Goal: Book appointment/travel/reservation

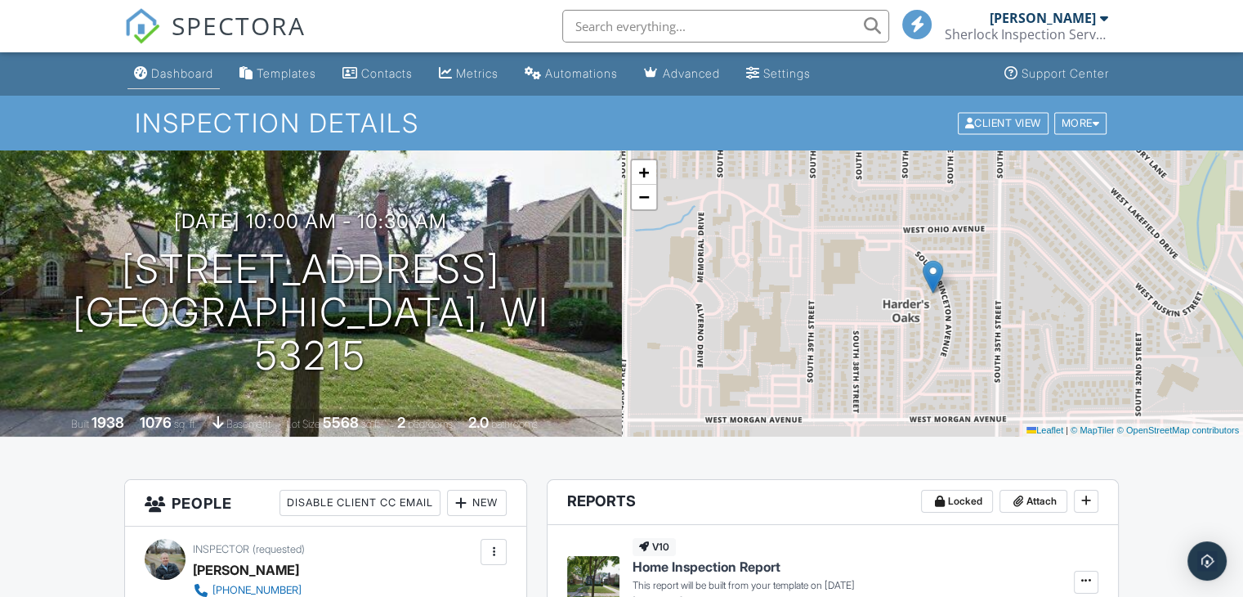
click at [161, 70] on div "Dashboard" at bounding box center [182, 73] width 62 height 14
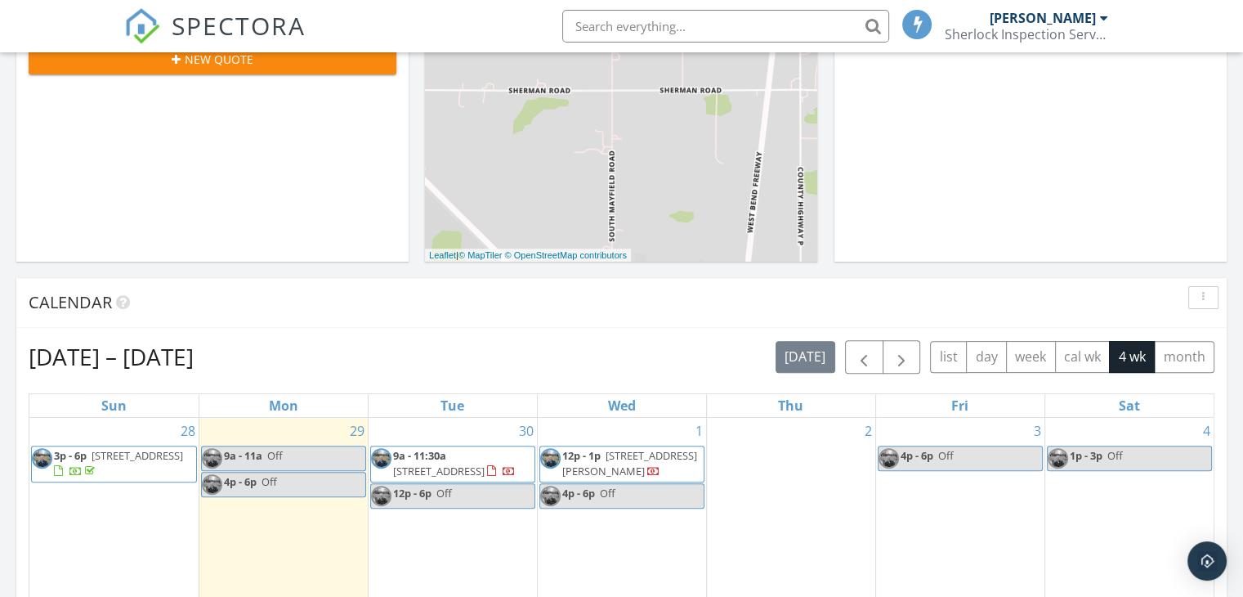
scroll to position [572, 0]
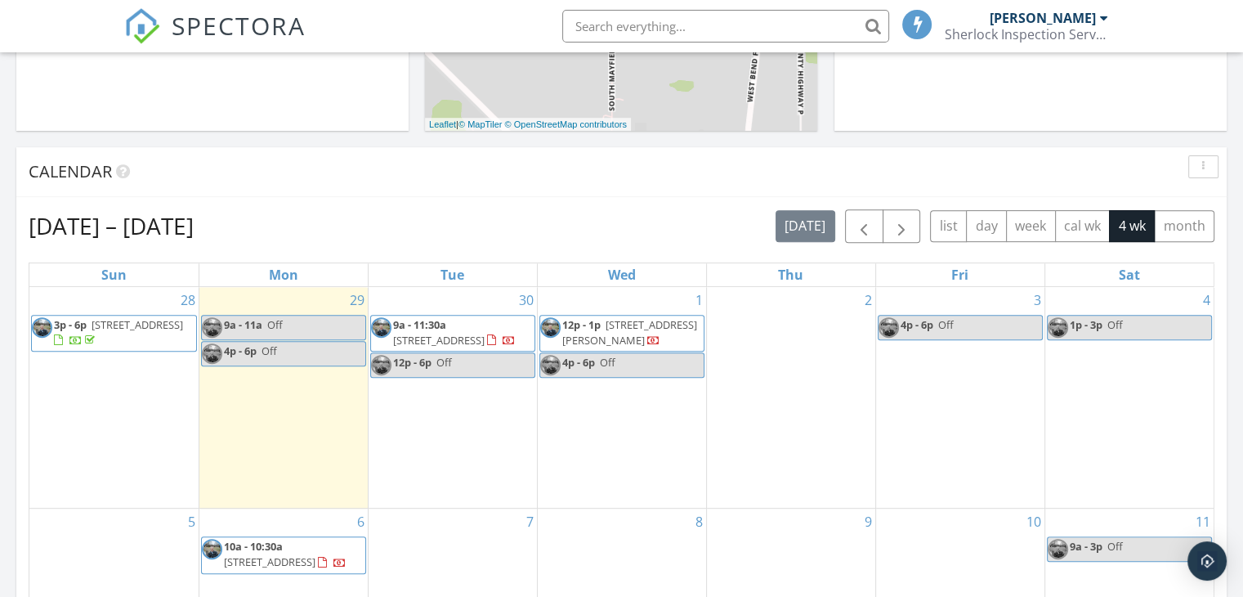
click at [571, 452] on div "1 12p - 1p 109 Ferris Dr, North Prairie 53153 4p - 6p Off" at bounding box center [622, 398] width 168 height 222
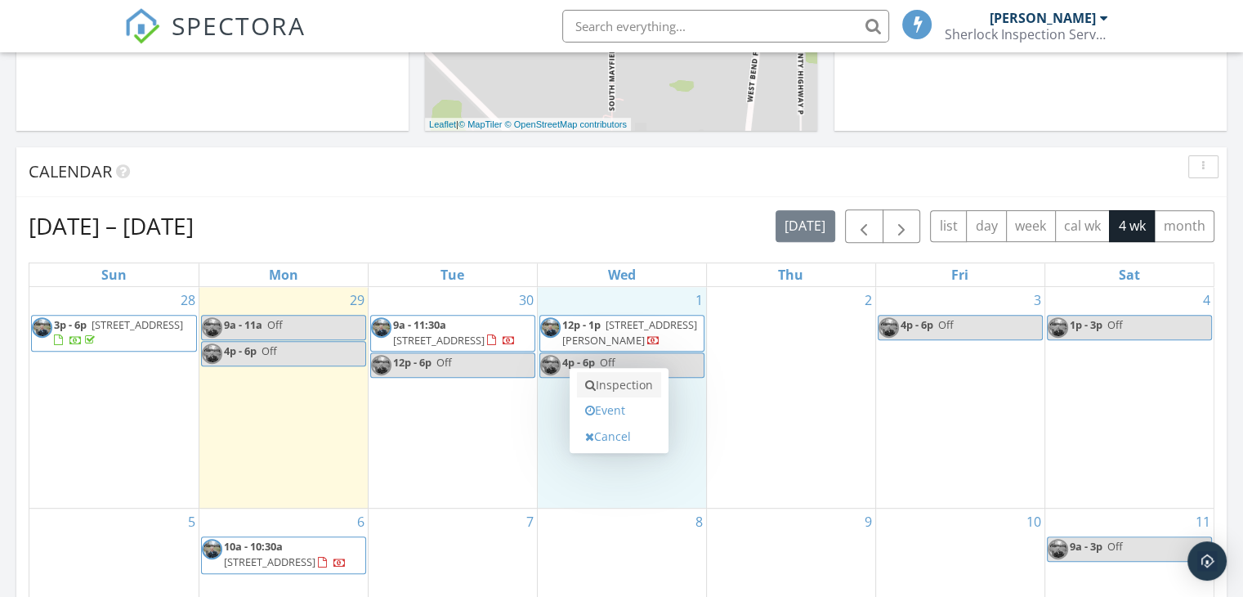
click at [615, 380] on link "Inspection" at bounding box center [619, 385] width 84 height 26
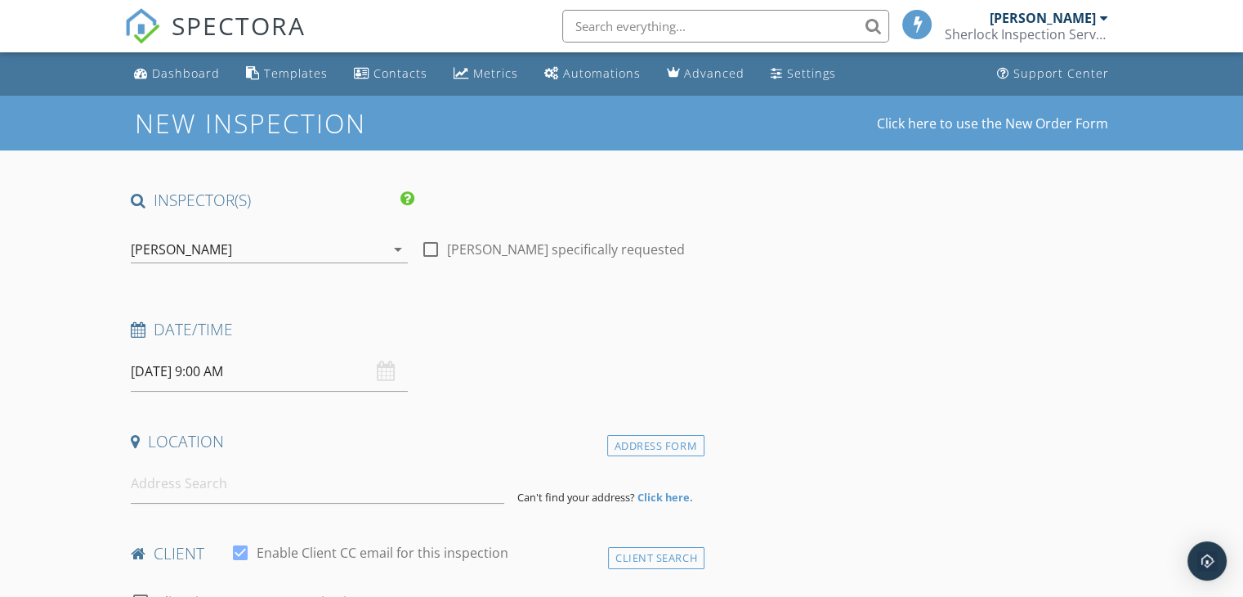
click at [429, 251] on div at bounding box center [431, 249] width 28 height 28
checkbox input "true"
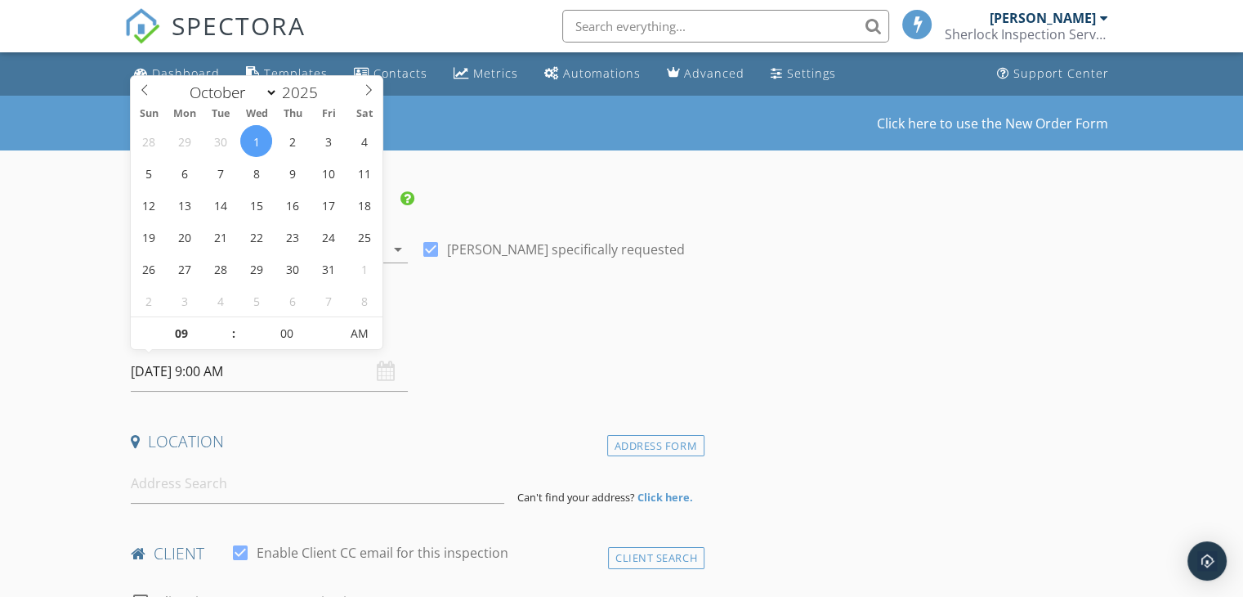
click at [217, 380] on input "10/01/2025 9:00 AM" at bounding box center [269, 371] width 277 height 40
type input "10"
type input "10/01/2025 10:00 AM"
click at [223, 324] on span at bounding box center [225, 325] width 11 height 16
click at [185, 463] on input at bounding box center [318, 483] width 374 height 40
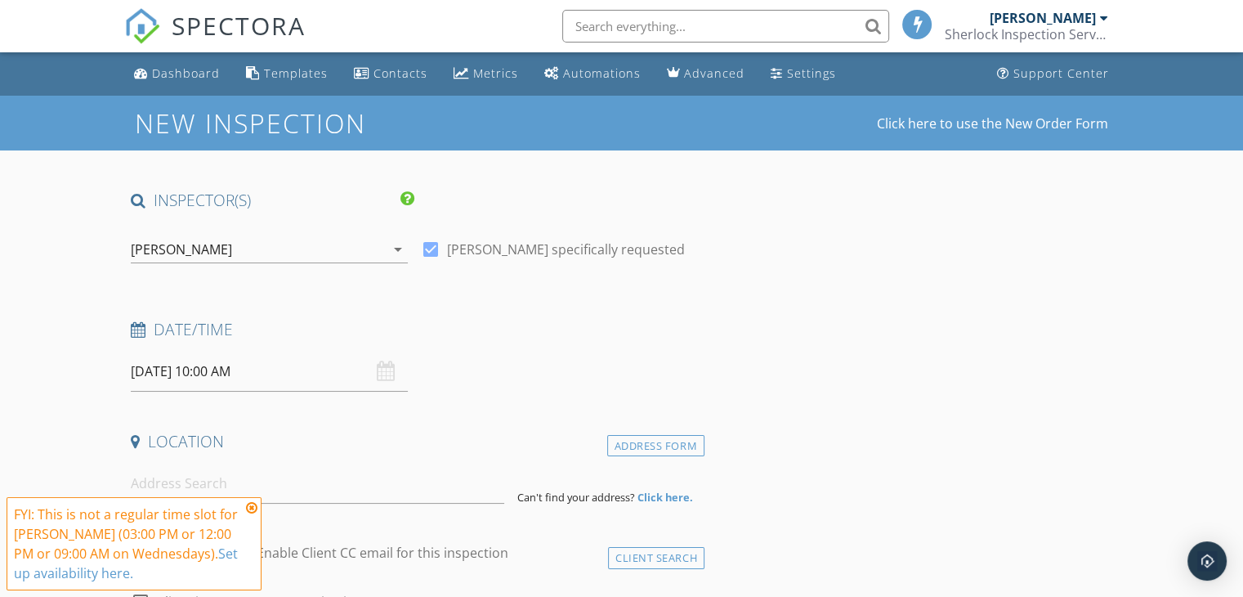
click at [248, 508] on icon at bounding box center [251, 507] width 11 height 13
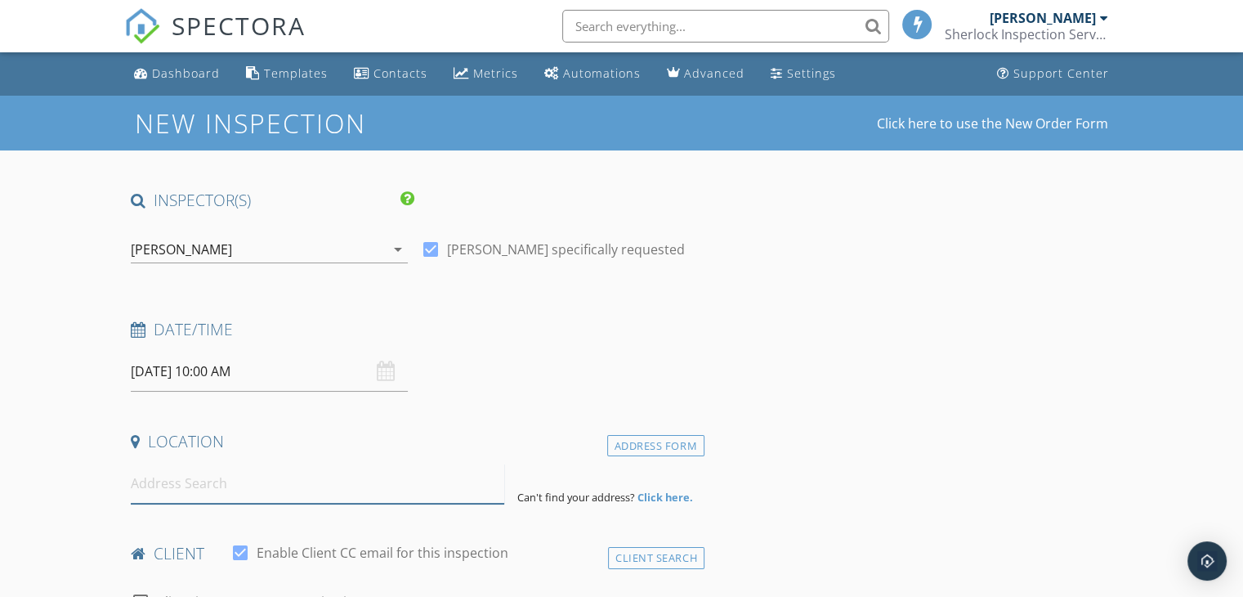
click at [203, 479] on input at bounding box center [318, 483] width 374 height 40
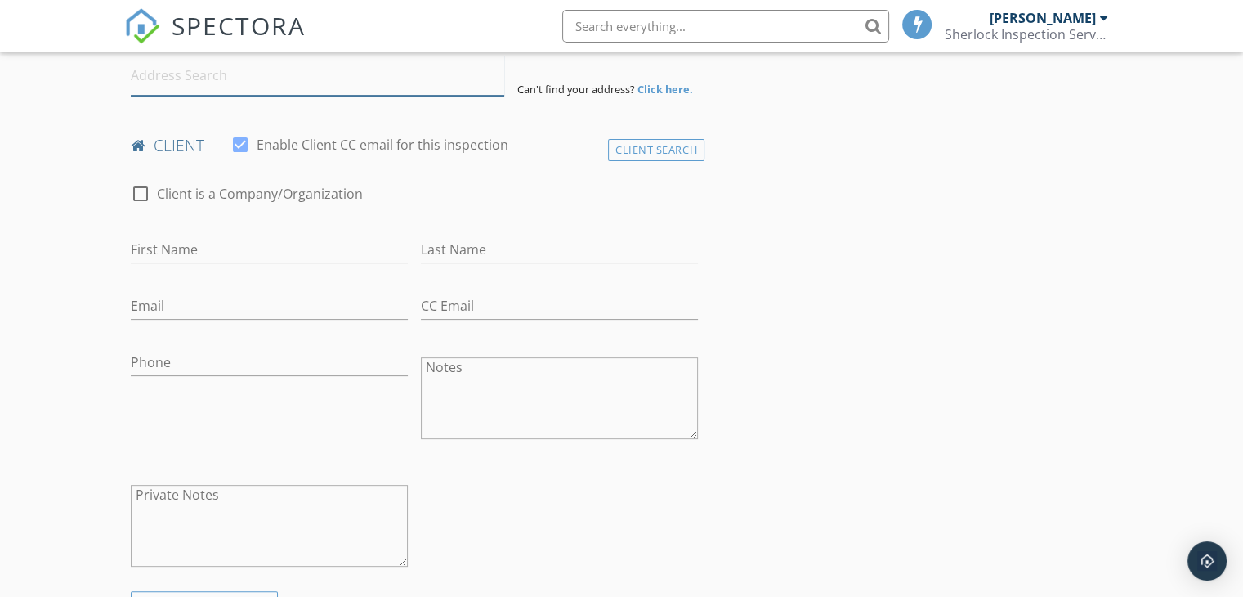
scroll to position [409, 0]
click at [227, 356] on input "Phone" at bounding box center [269, 361] width 277 height 27
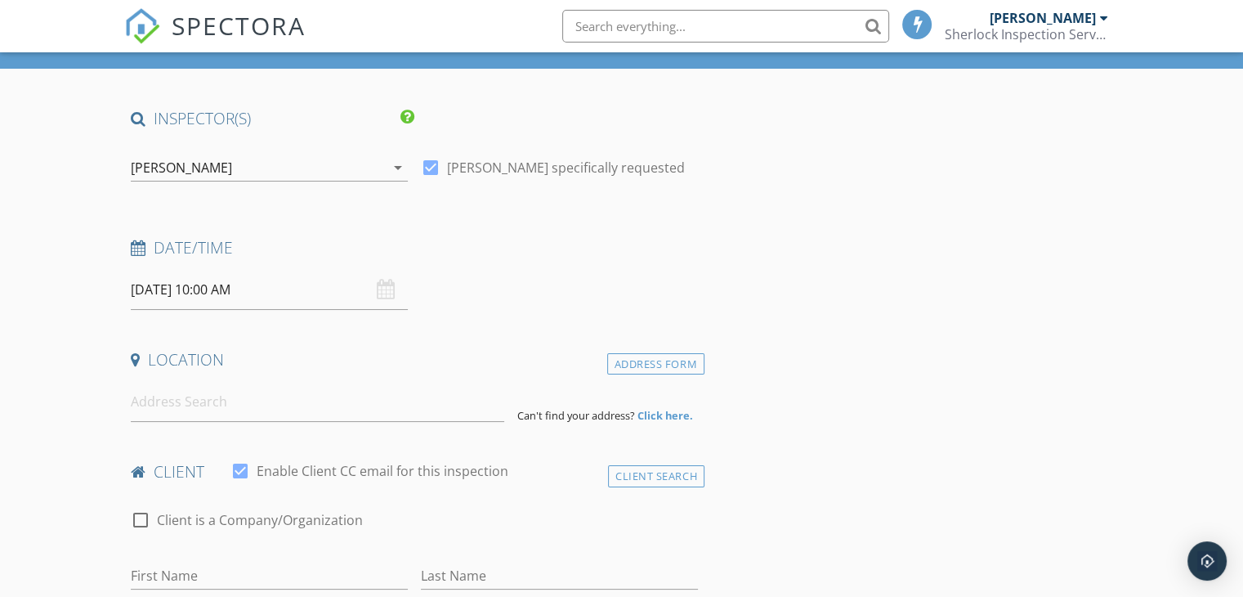
scroll to position [82, 0]
type input "[PHONE_NUMBER]"
click at [177, 282] on input "10/01/2025 10:00 AM" at bounding box center [269, 290] width 277 height 40
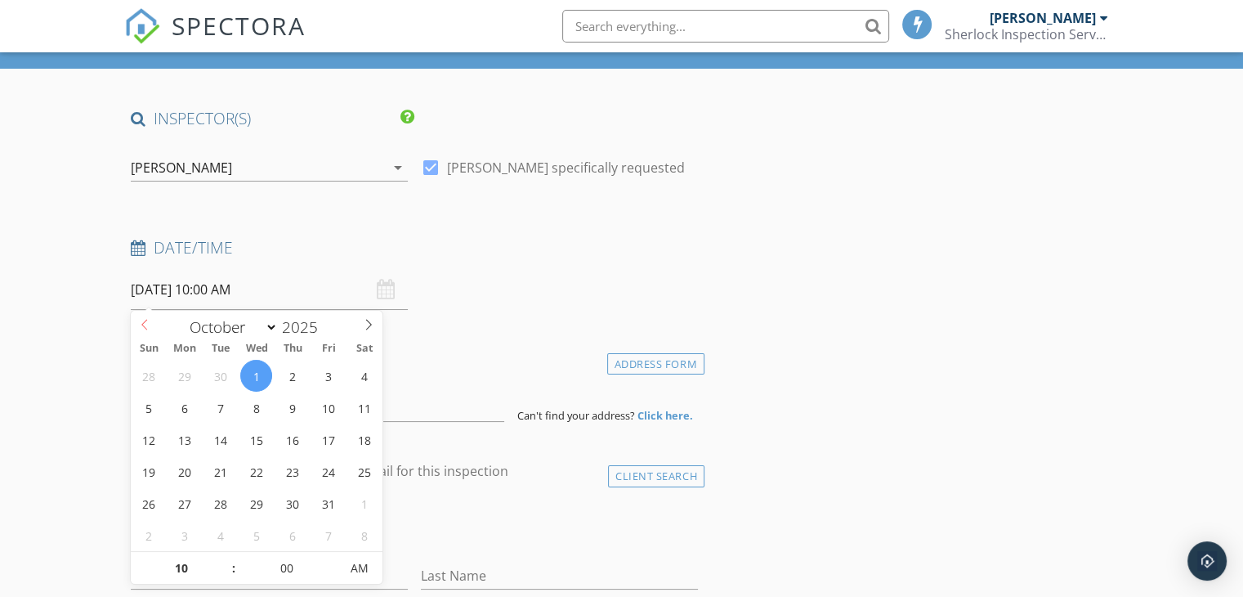
select select "8"
click at [142, 323] on icon at bounding box center [144, 324] width 11 height 11
type input "09/30/2025 10:00 AM"
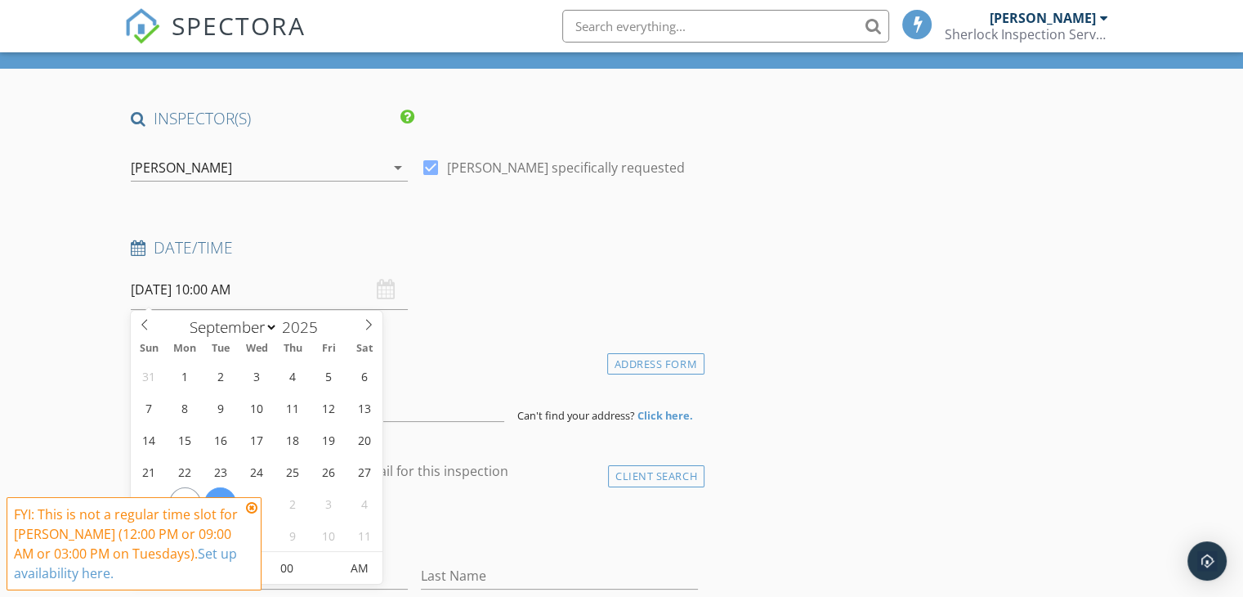
click at [253, 511] on icon at bounding box center [251, 507] width 11 height 13
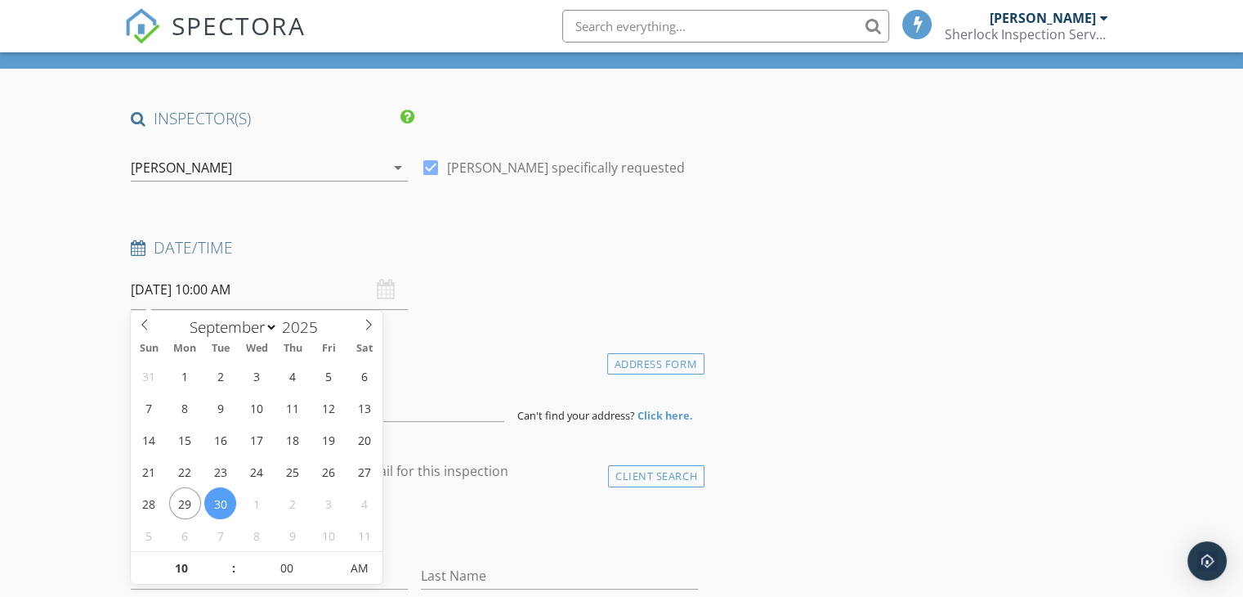
click at [245, 292] on input "09/30/2025 10:00 AM" at bounding box center [269, 290] width 277 height 40
type input "11"
type input "09/30/2025 11:00 AM"
click at [223, 557] on span at bounding box center [225, 560] width 11 height 16
type input "12"
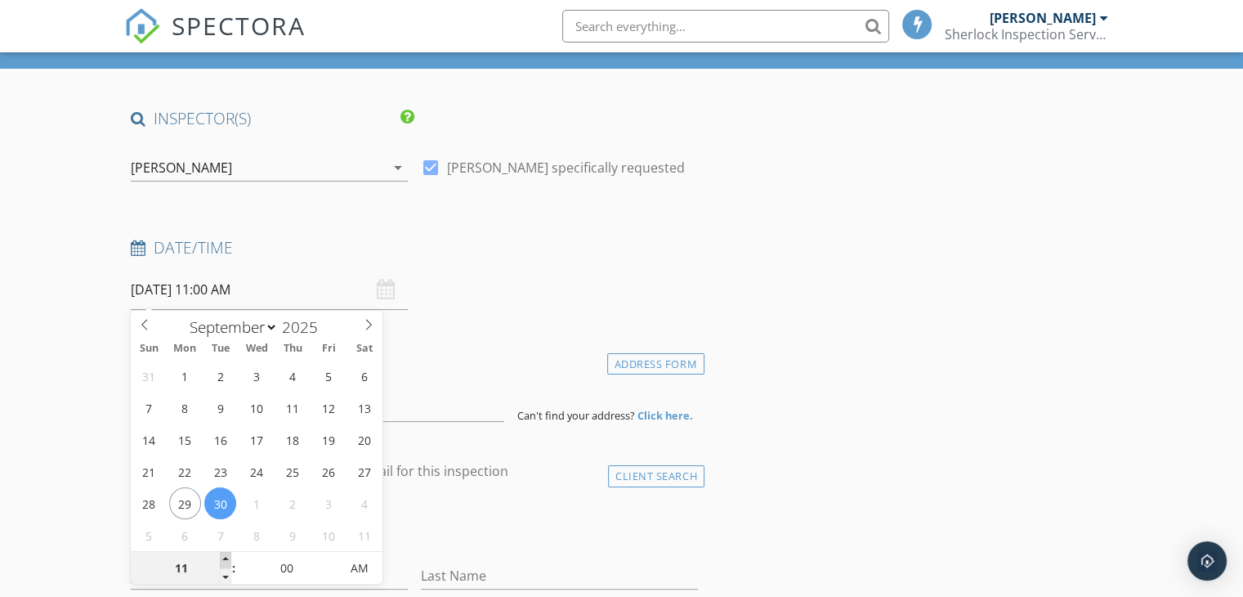
type input "[DATE] 12:00 PM"
click at [223, 557] on span at bounding box center [225, 560] width 11 height 16
type input "01"
type input "09/30/2025 1:00 PM"
click at [225, 556] on span at bounding box center [225, 560] width 11 height 16
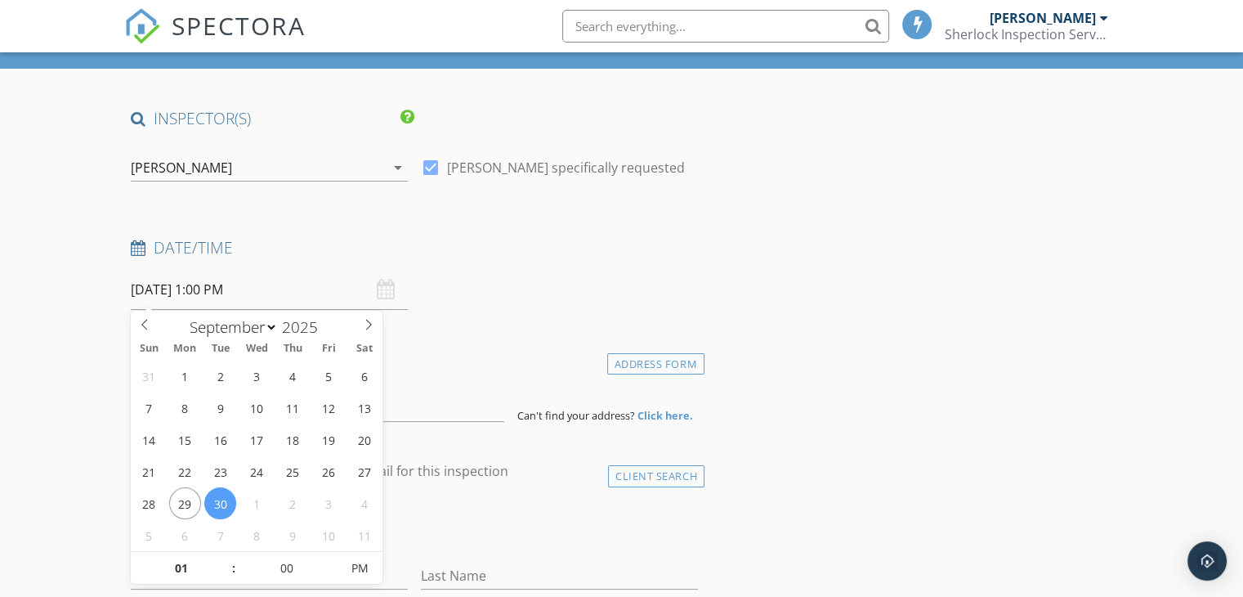
click at [468, 526] on div "check_box_outline_blank Client is a Company/Organization" at bounding box center [414, 528] width 567 height 43
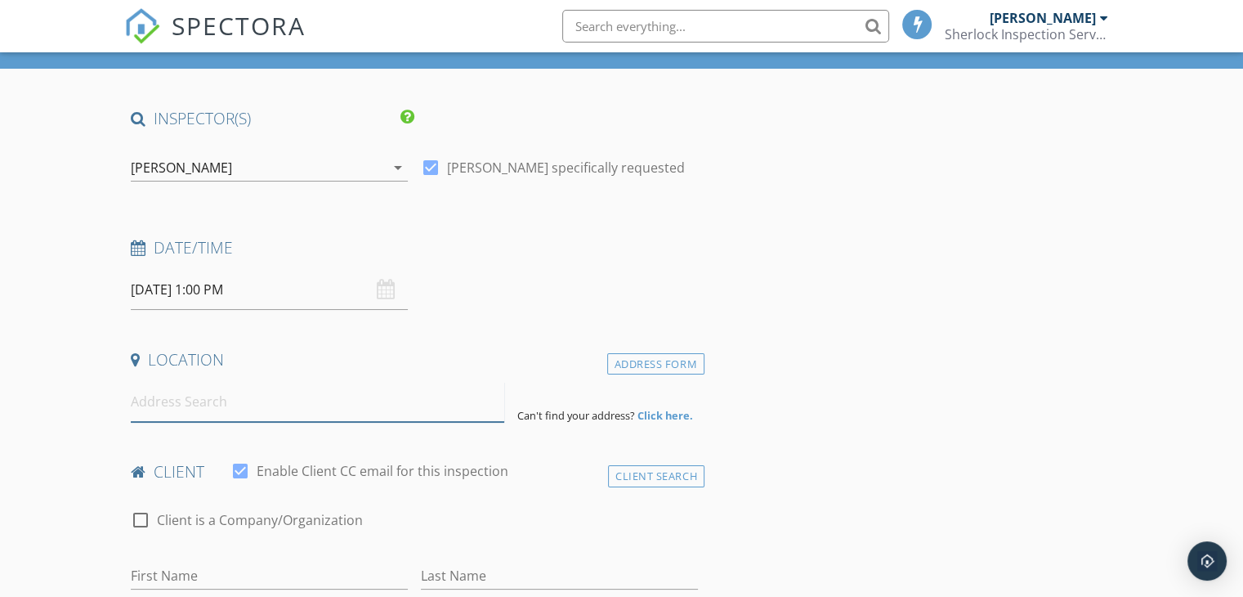
click at [296, 400] on input at bounding box center [318, 402] width 374 height 40
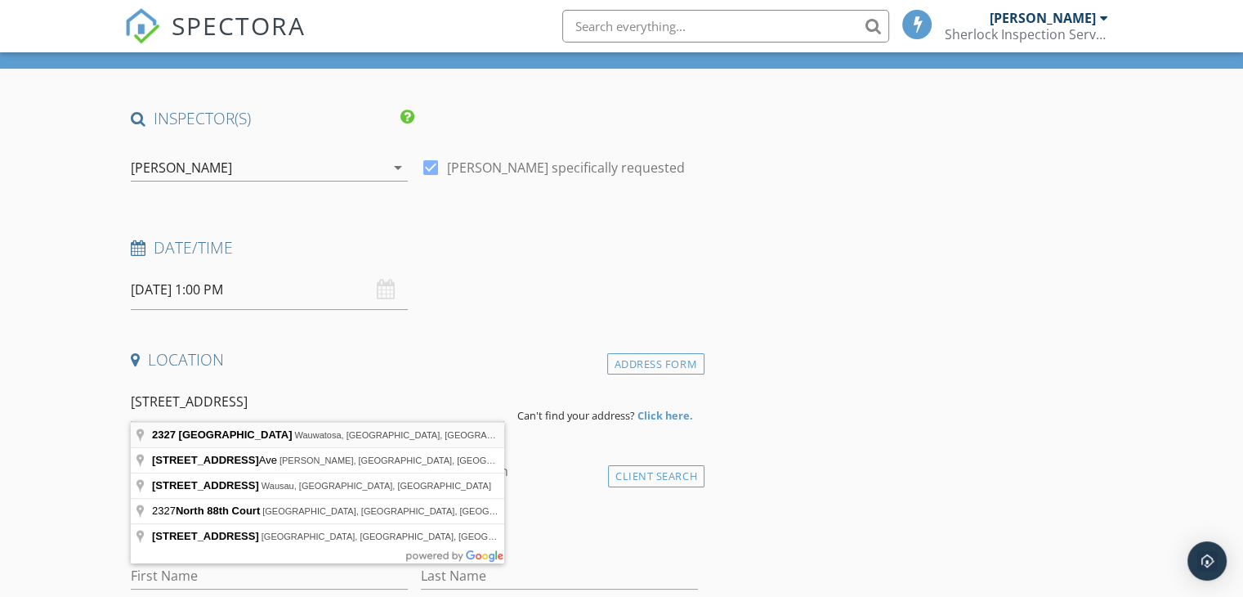
type input "2327 North 88th Street, Wauwatosa, WI, USA"
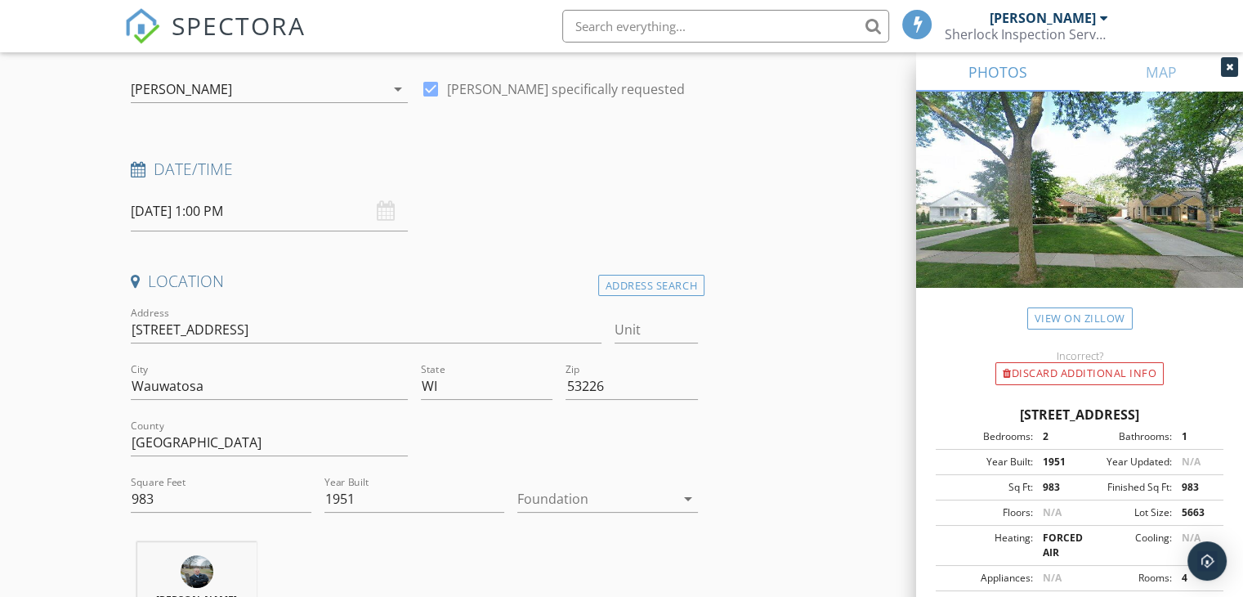
scroll to position [163, 0]
click at [656, 495] on div at bounding box center [596, 495] width 158 height 26
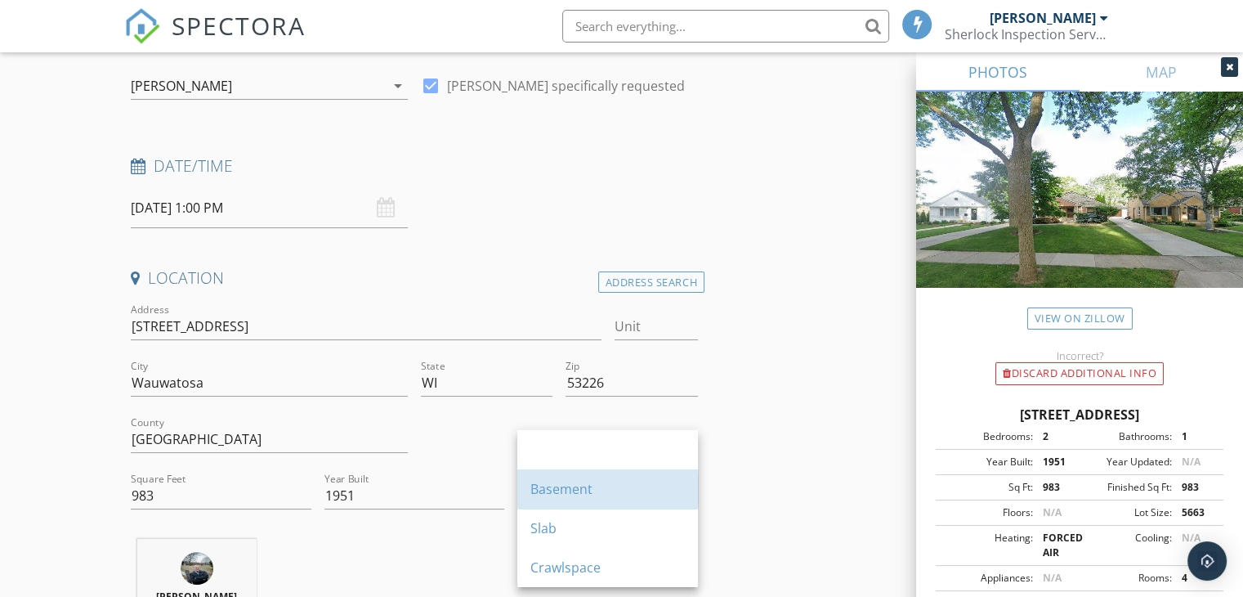
click at [656, 495] on div "Basement" at bounding box center [607, 489] width 154 height 20
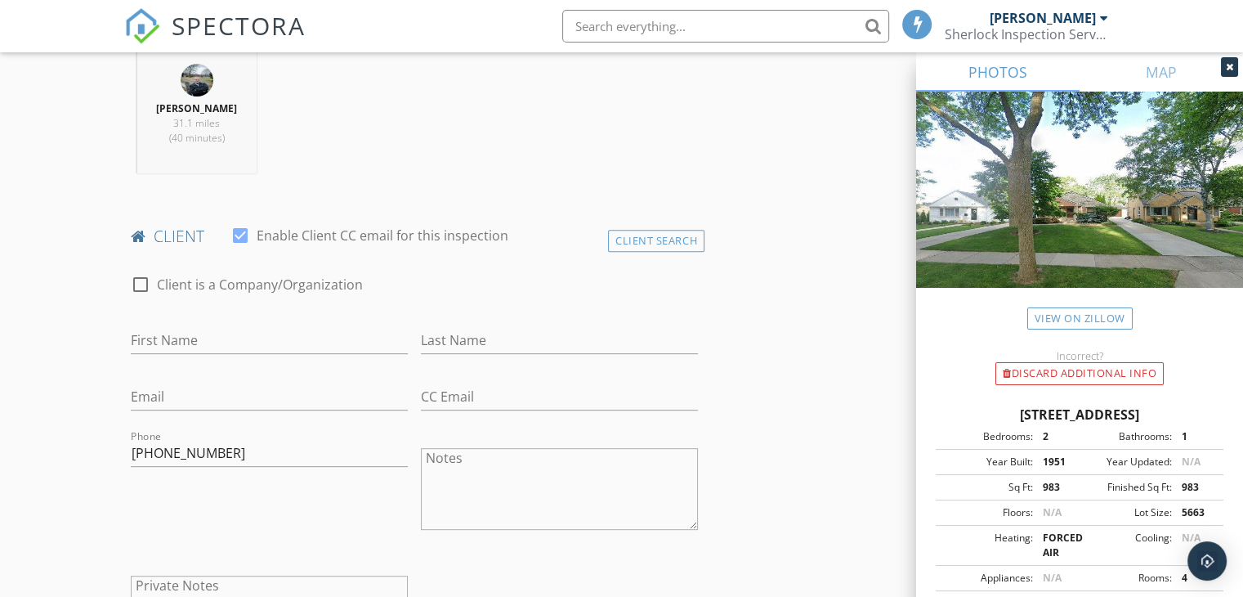
scroll to position [654, 0]
click at [247, 330] on input "First Name" at bounding box center [269, 337] width 277 height 27
type input "Samuel"
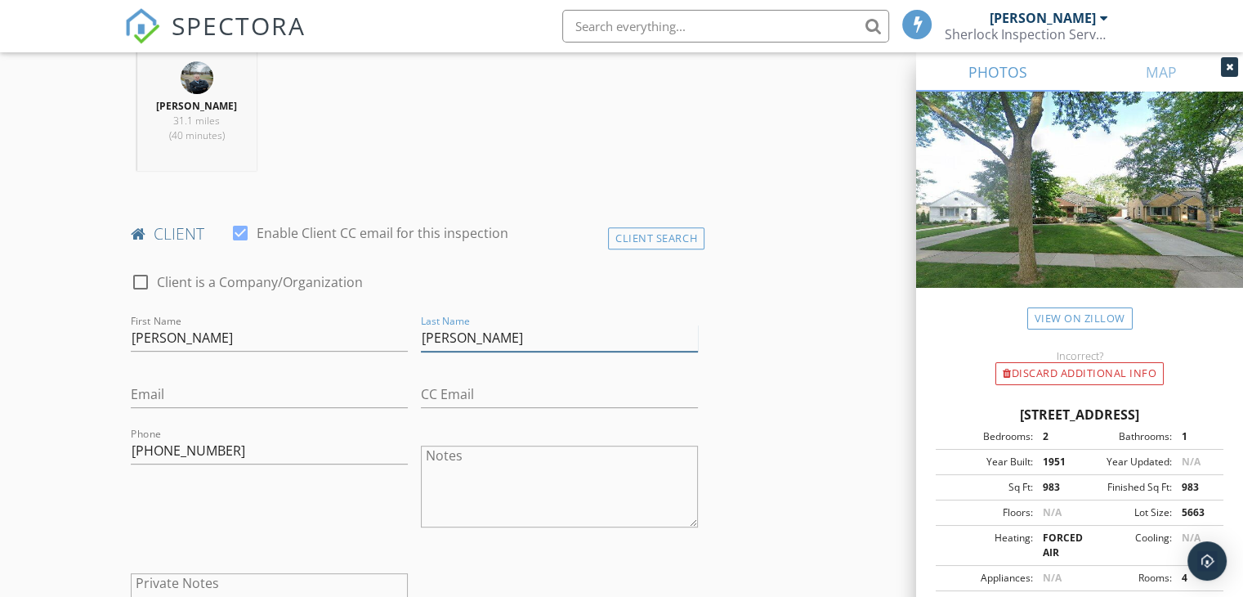
type input "Rosenmayer"
click at [142, 396] on input "Email" at bounding box center [269, 394] width 277 height 27
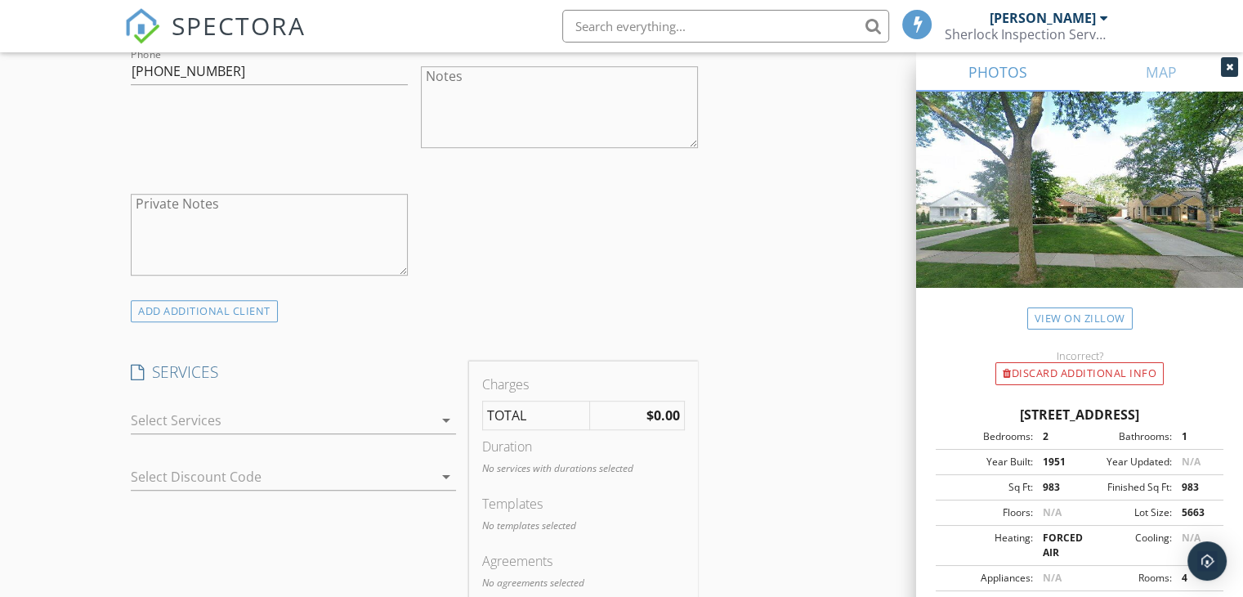
scroll to position [1063, 0]
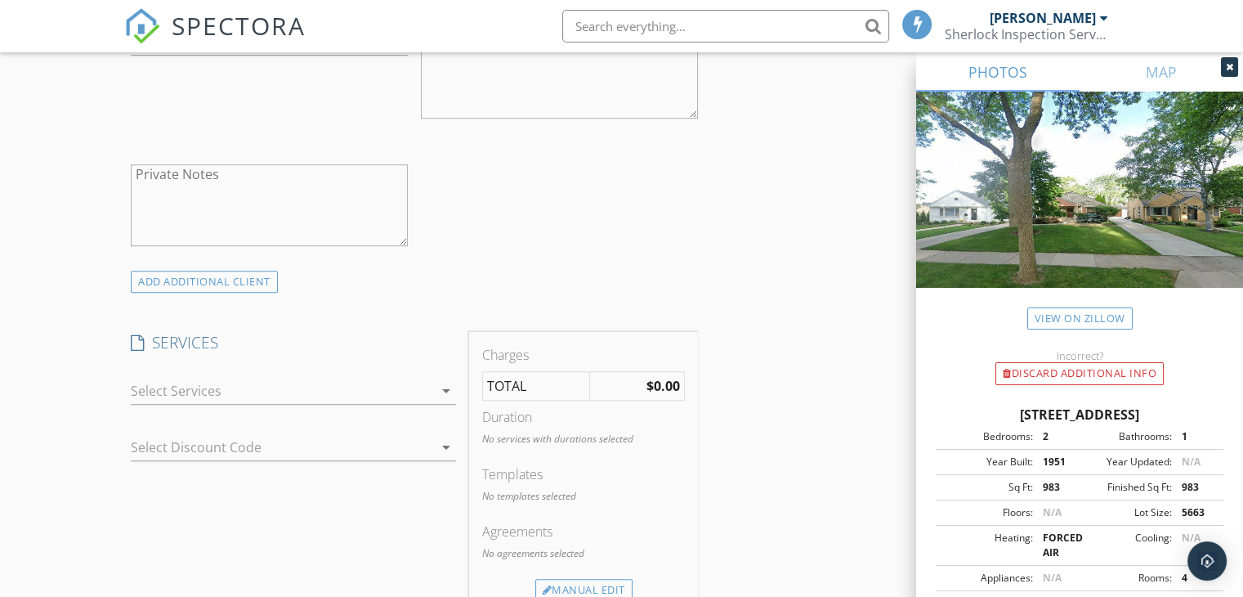
type input "[EMAIL_ADDRESS][DOMAIN_NAME]"
click at [251, 387] on div at bounding box center [282, 391] width 302 height 26
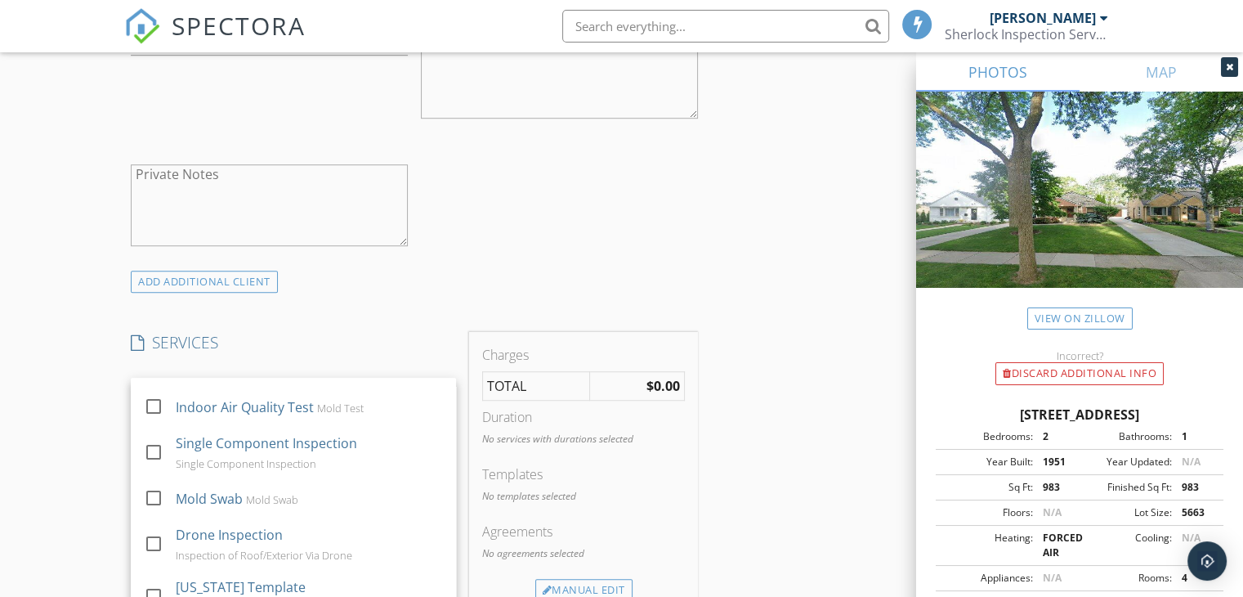
scroll to position [213, 0]
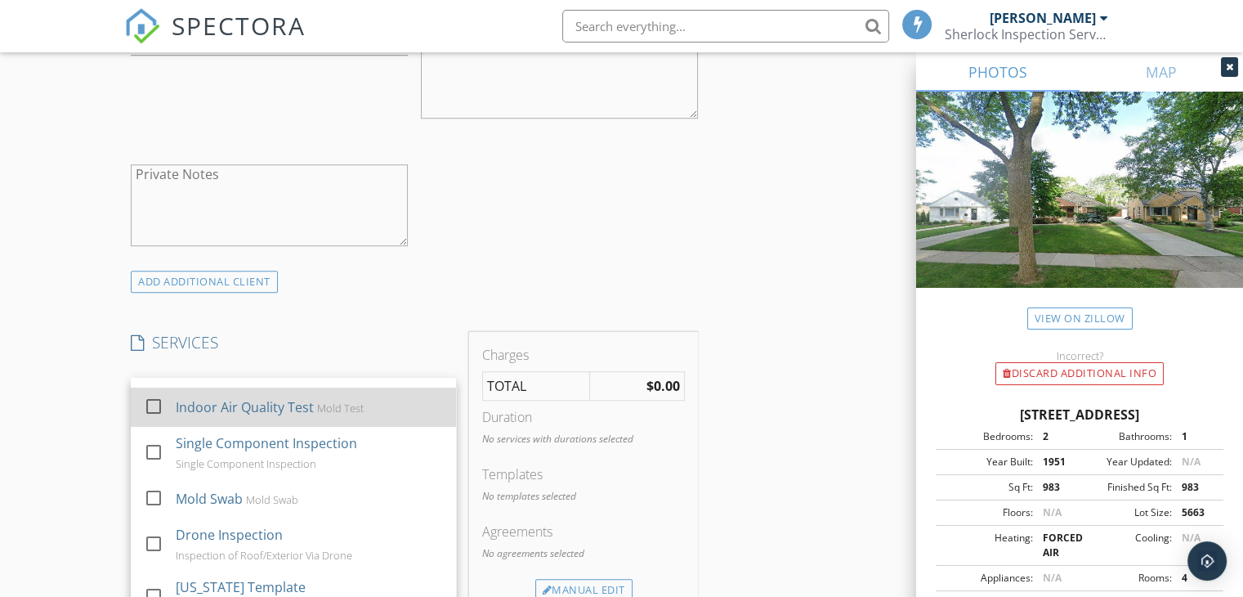
click at [155, 408] on div at bounding box center [154, 406] width 28 height 28
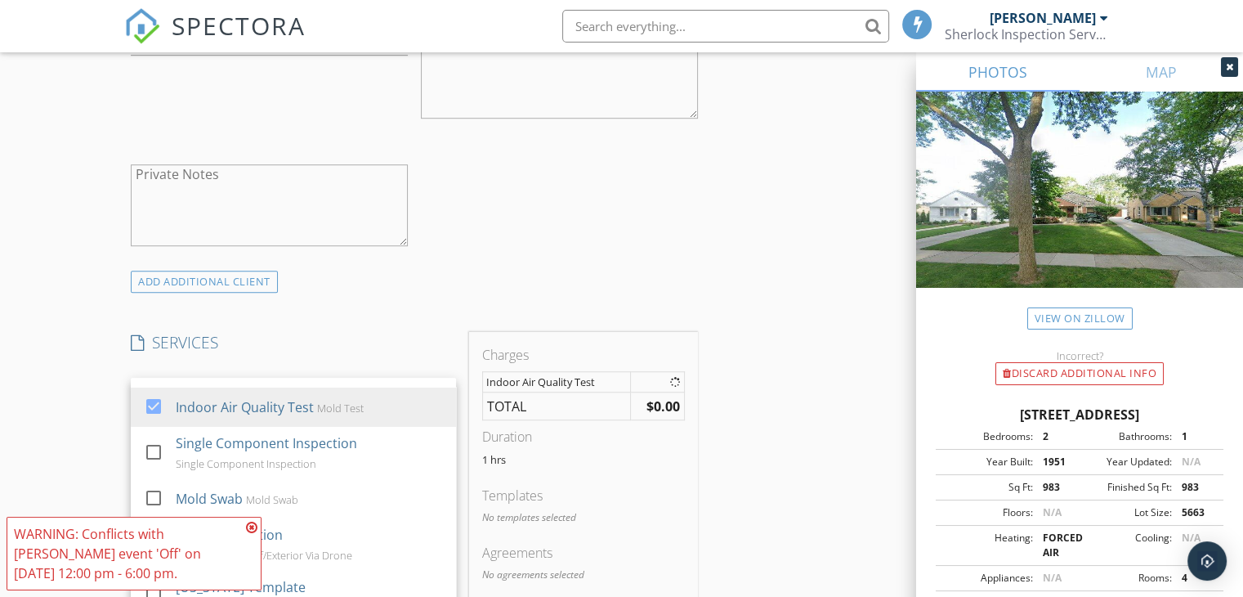
click at [74, 416] on div "New Inspection Click here to use the New Order Form INSPECTOR(S) check_box Dan …" at bounding box center [621, 450] width 1243 height 2835
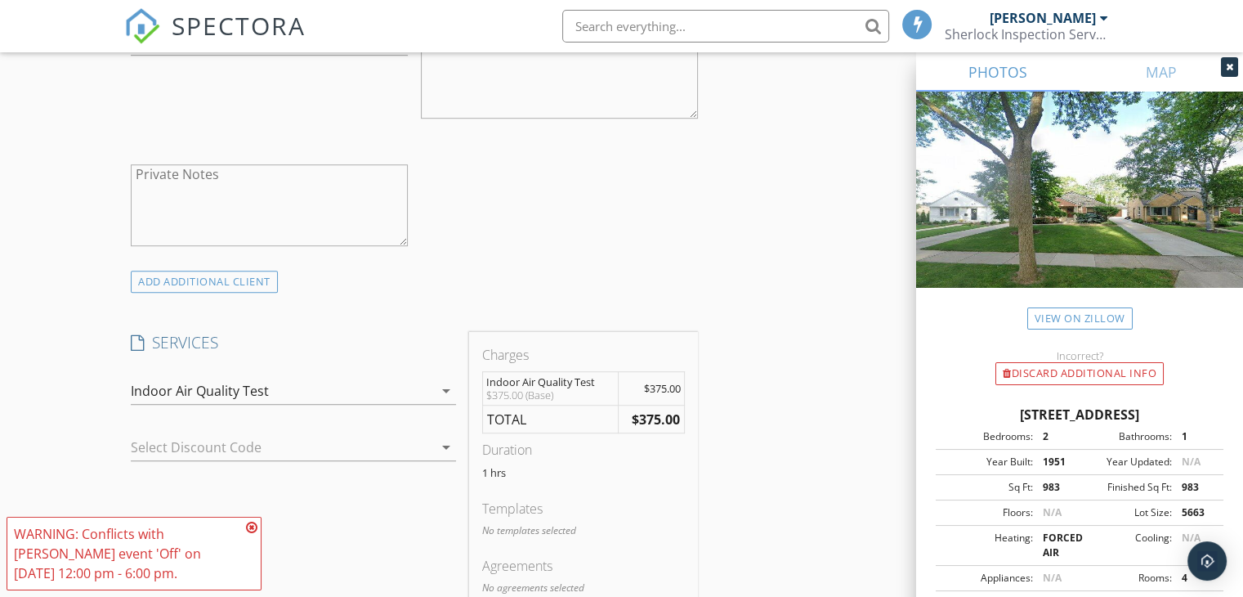
click at [248, 526] on icon at bounding box center [251, 527] width 11 height 13
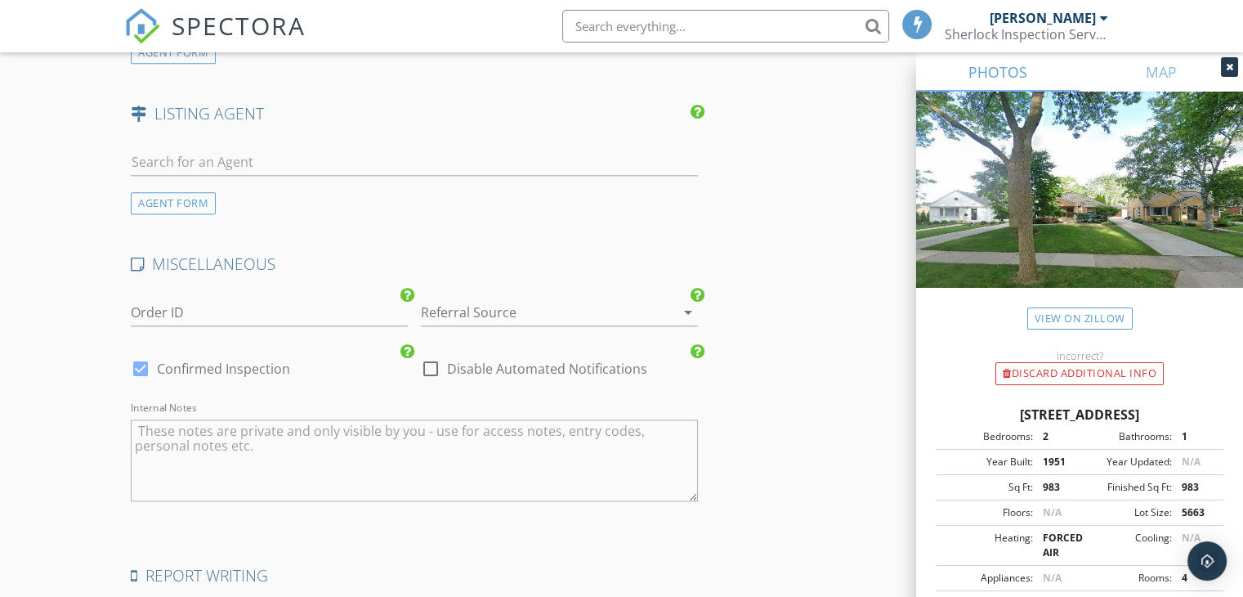
scroll to position [2125, 0]
click at [580, 314] on div at bounding box center [536, 310] width 231 height 26
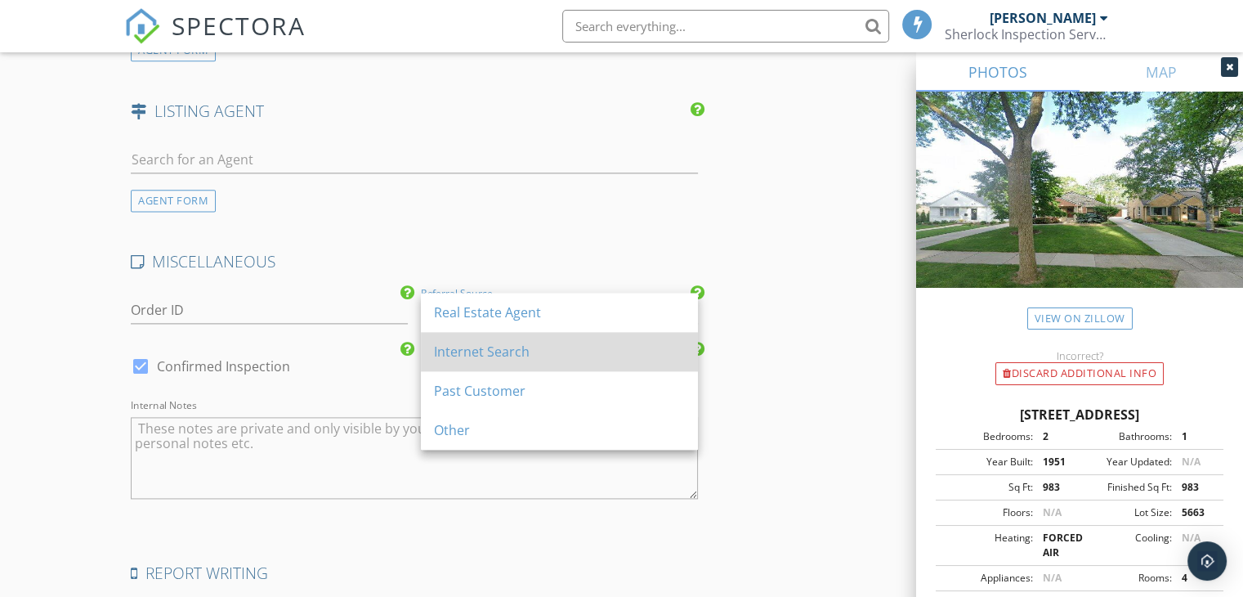
click at [577, 360] on div "Internet Search" at bounding box center [559, 352] width 251 height 20
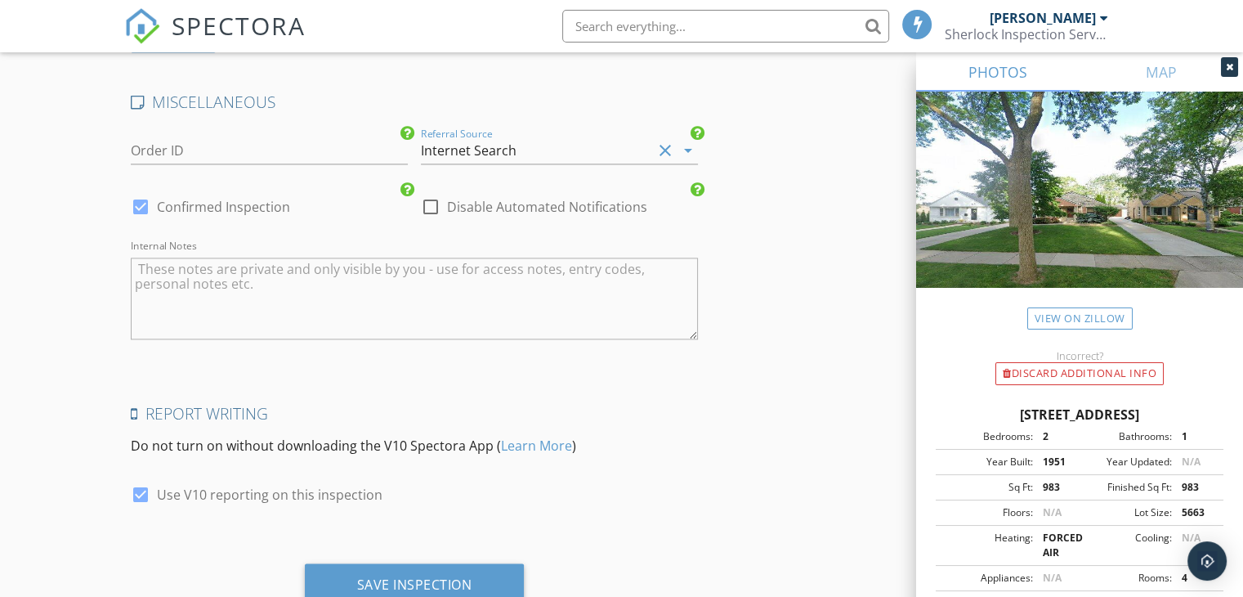
scroll to position [2343, 0]
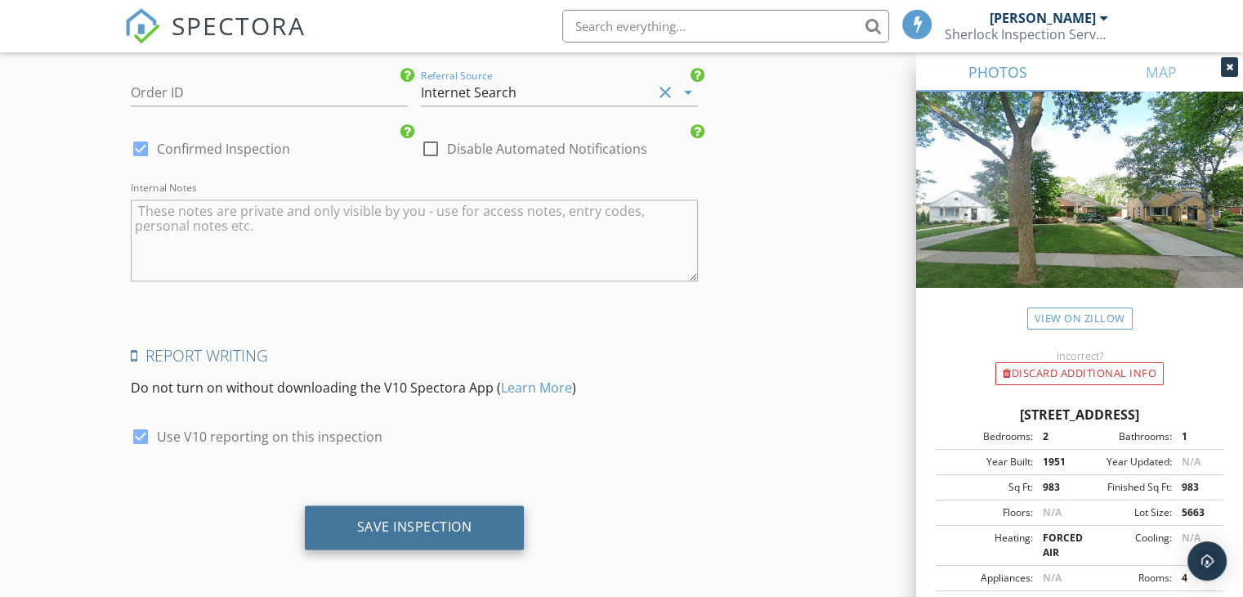
click at [432, 505] on div "Save Inspection" at bounding box center [415, 527] width 220 height 44
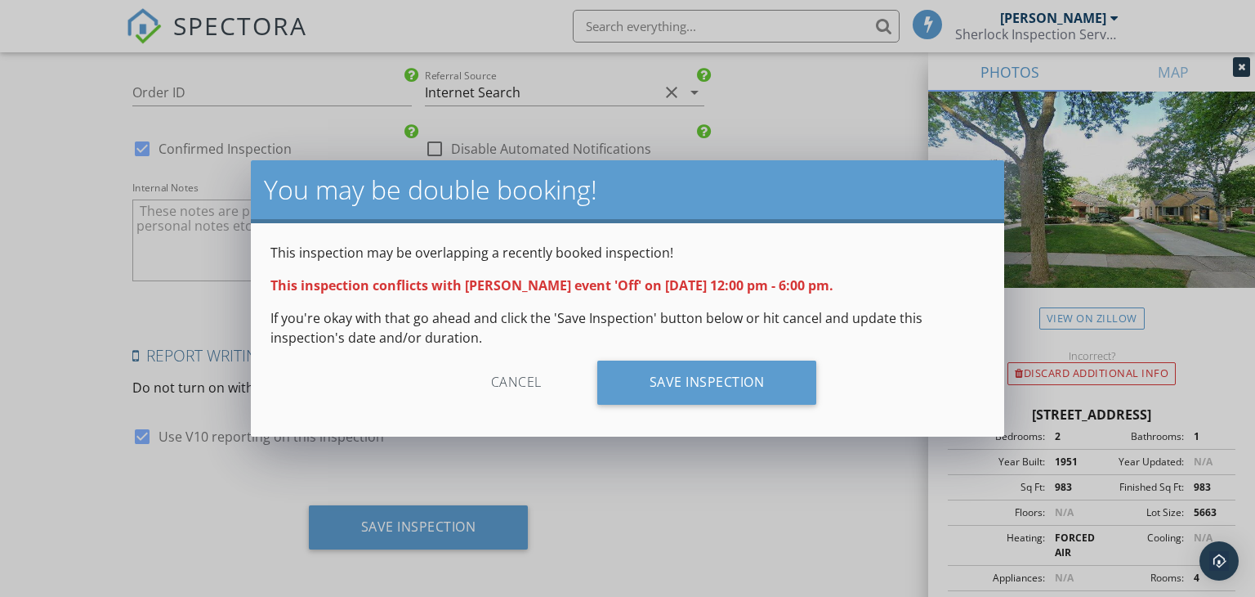
click at [517, 385] on div "Cancel" at bounding box center [516, 382] width 155 height 44
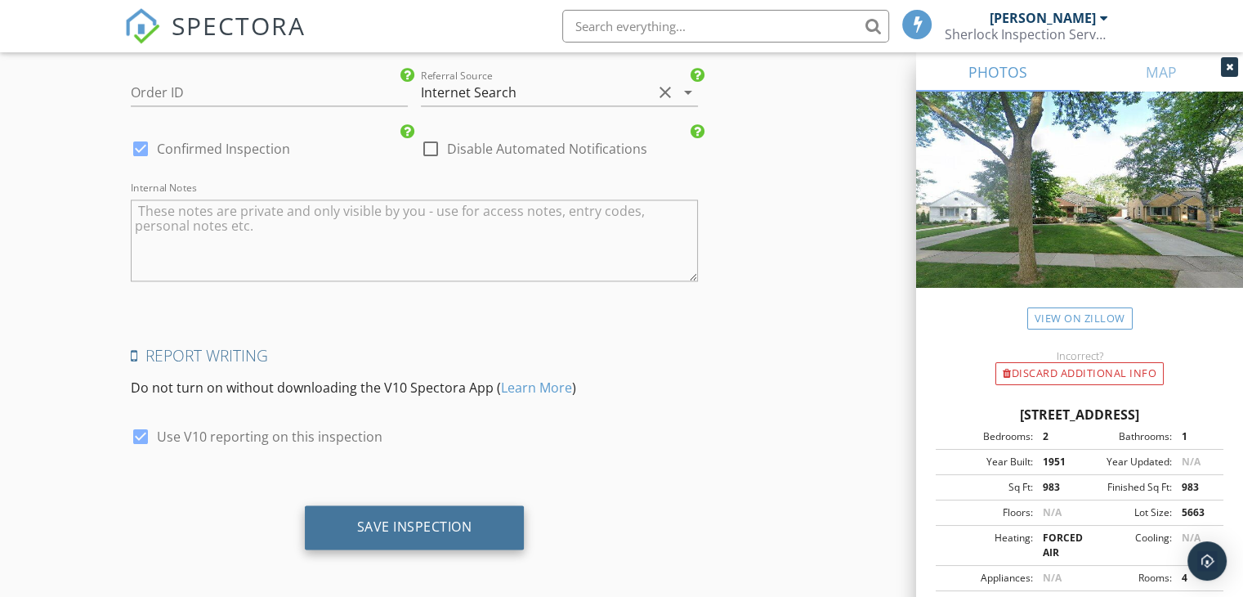
click at [444, 526] on div "Save Inspection" at bounding box center [414, 526] width 115 height 16
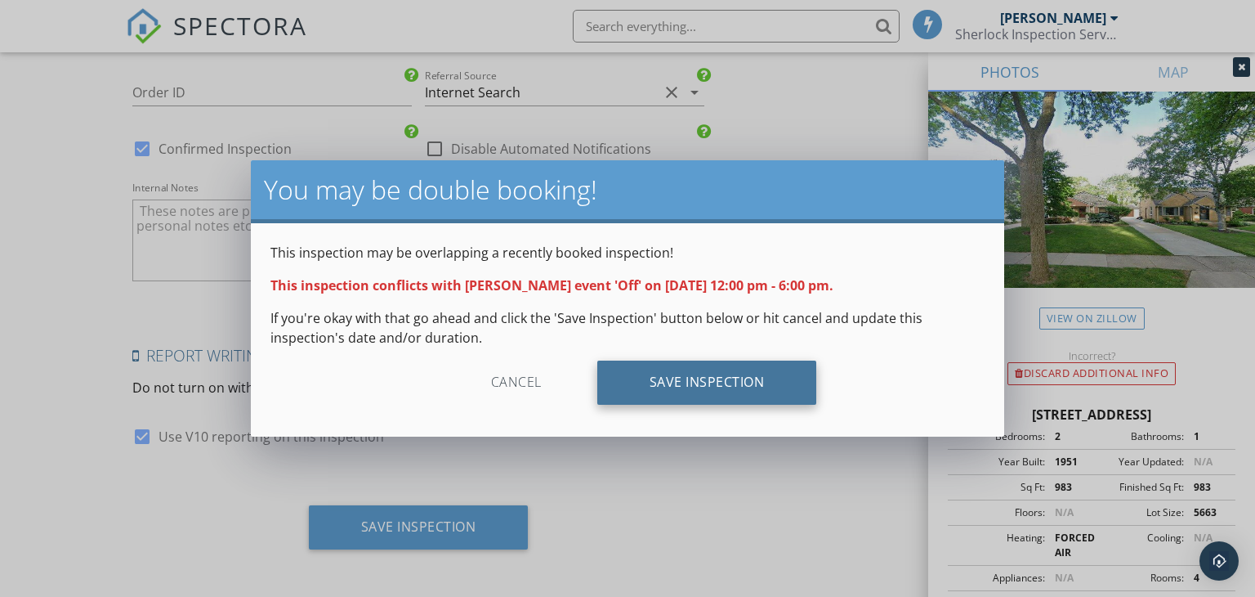
click at [718, 387] on div "Save Inspection" at bounding box center [707, 382] width 220 height 44
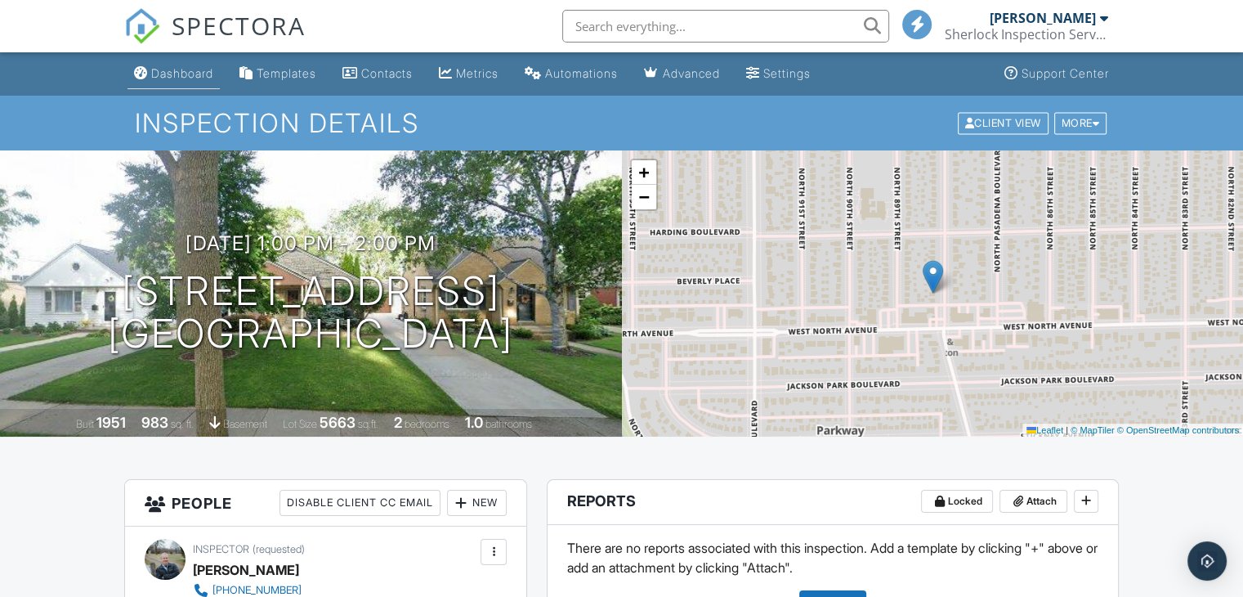
click at [168, 68] on div "Dashboard" at bounding box center [182, 73] width 62 height 14
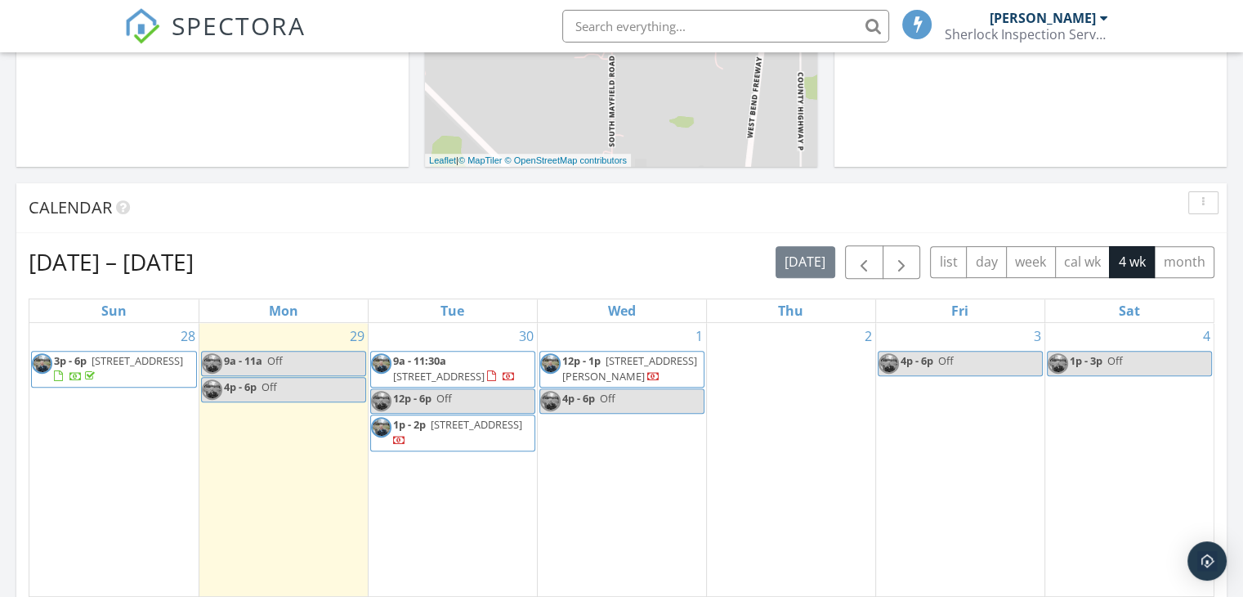
scroll to position [654, 0]
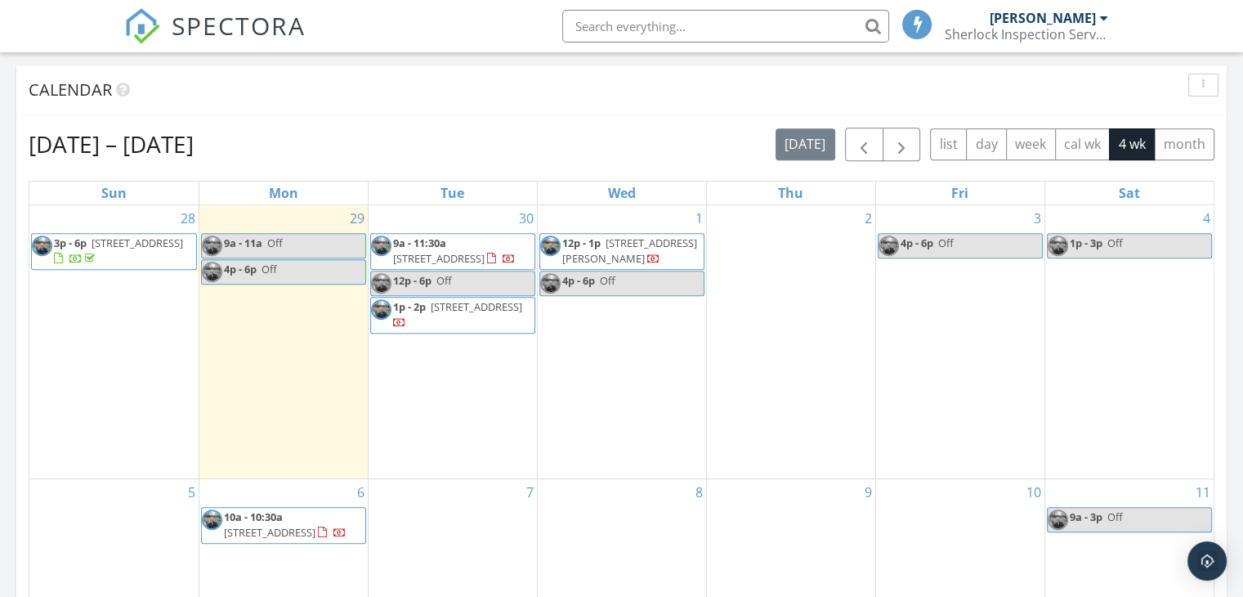
click at [499, 279] on link "12p - 6p Off" at bounding box center [452, 283] width 165 height 25
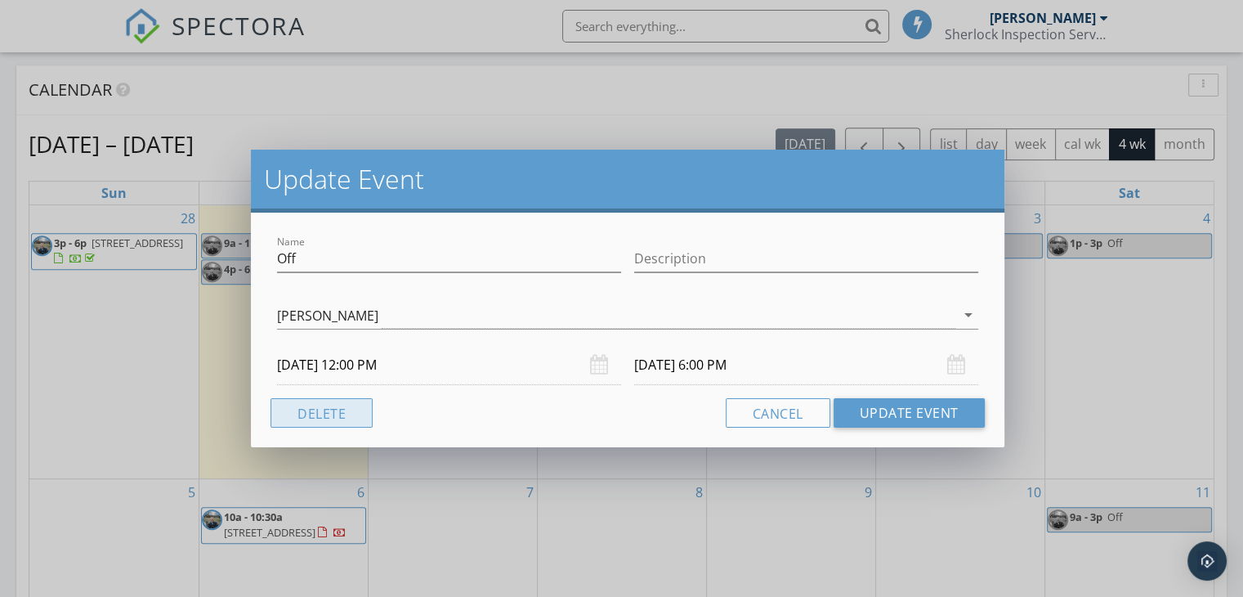
click at [360, 412] on button "Delete" at bounding box center [322, 412] width 102 height 29
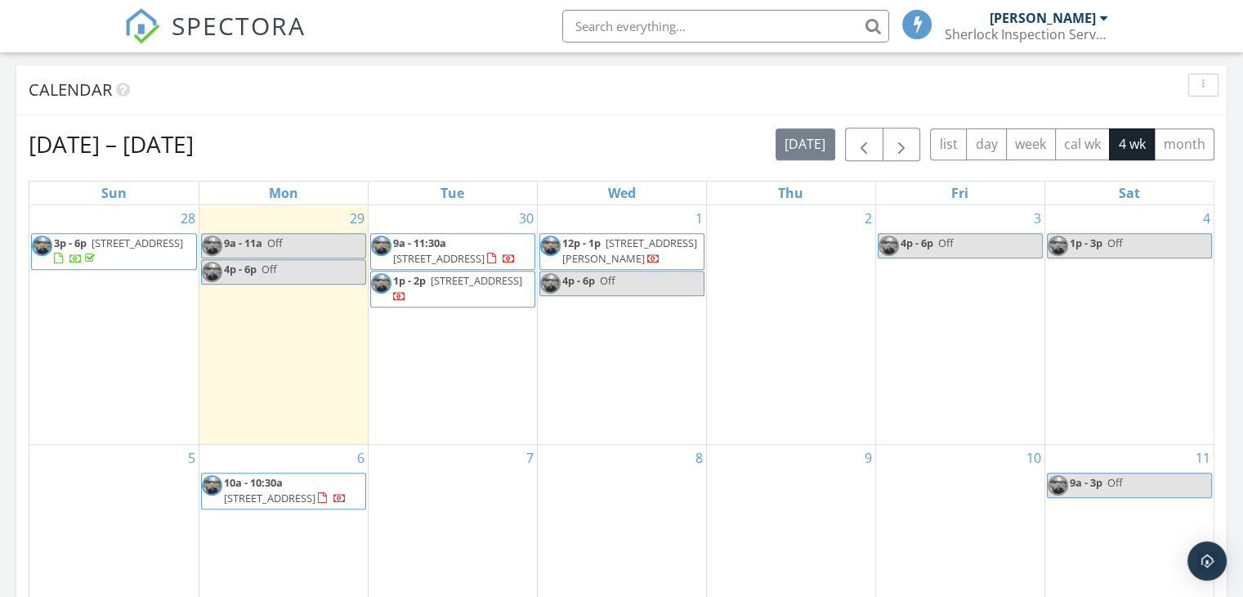
click at [477, 343] on div "30 9a - 11:30a [STREET_ADDRESS] 1p - 2p [STREET_ADDRESS]" at bounding box center [453, 324] width 168 height 239
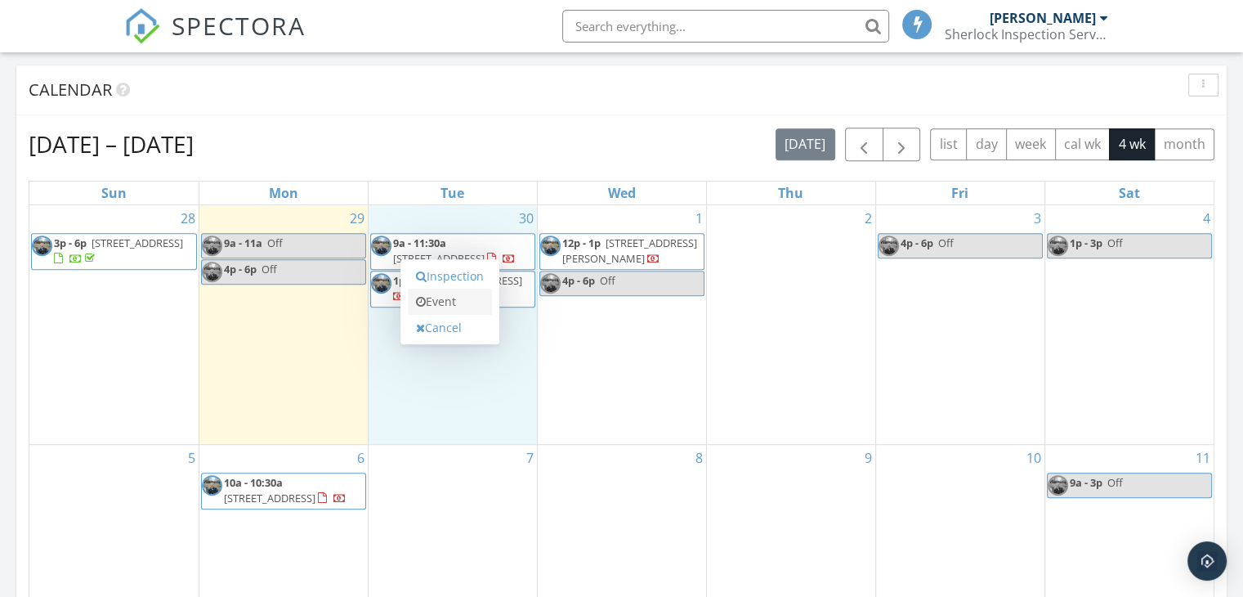
click at [472, 294] on link "Event" at bounding box center [450, 302] width 84 height 26
select select "8"
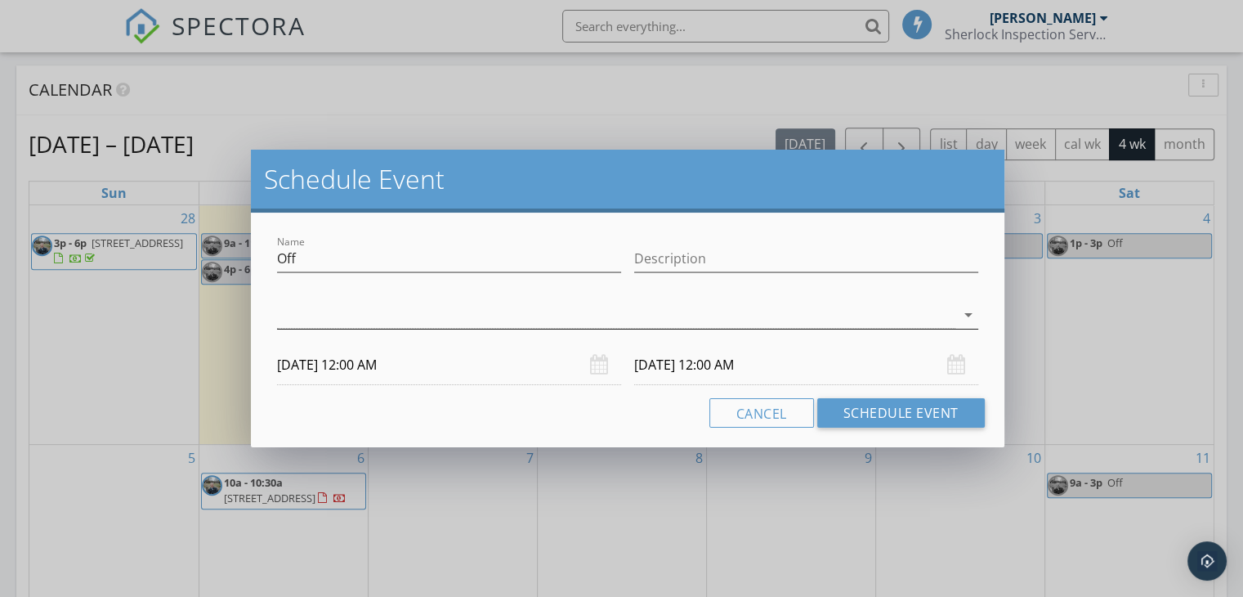
click at [432, 321] on div at bounding box center [616, 315] width 678 height 27
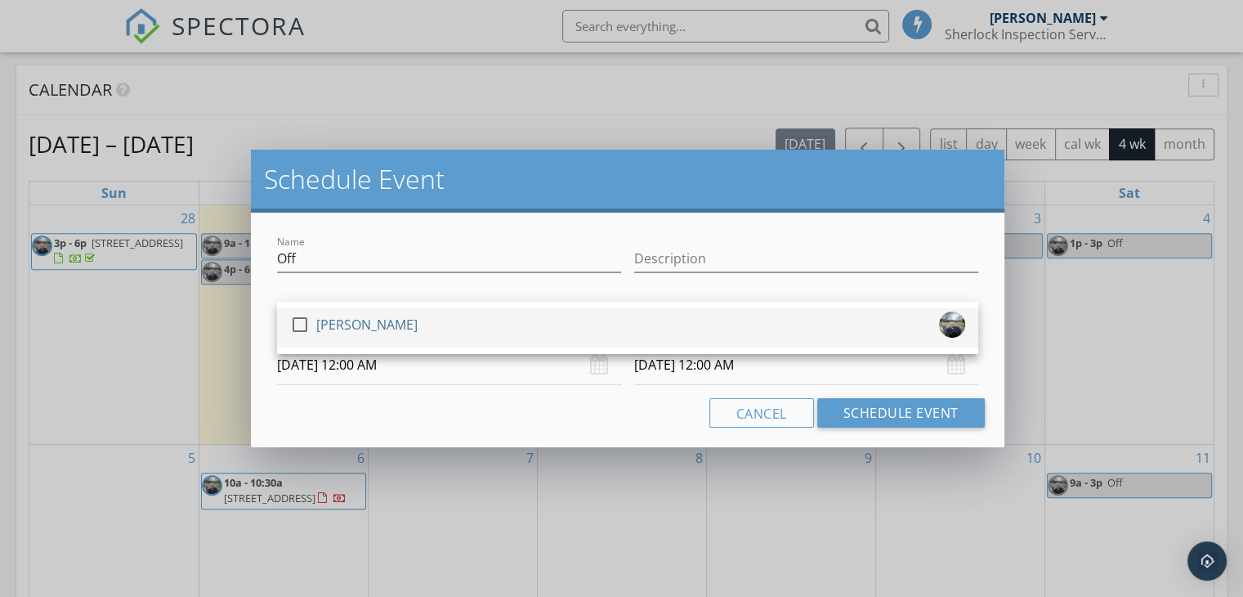
click at [299, 328] on div at bounding box center [300, 325] width 28 height 28
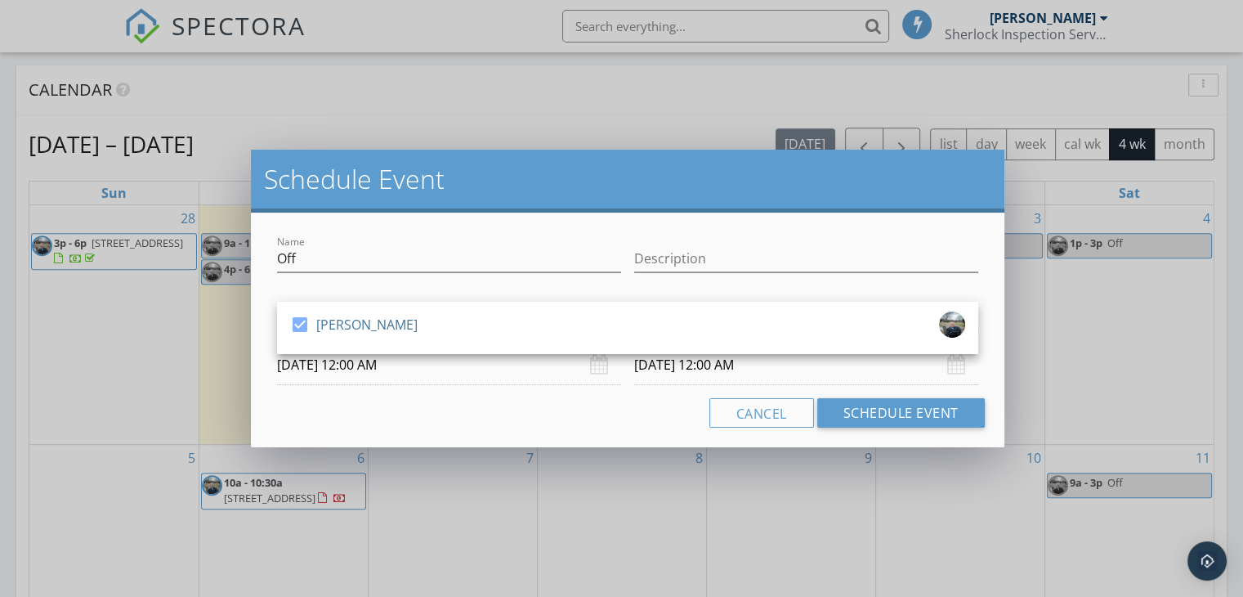
click at [320, 381] on input "[DATE] 12:00 AM" at bounding box center [449, 365] width 344 height 40
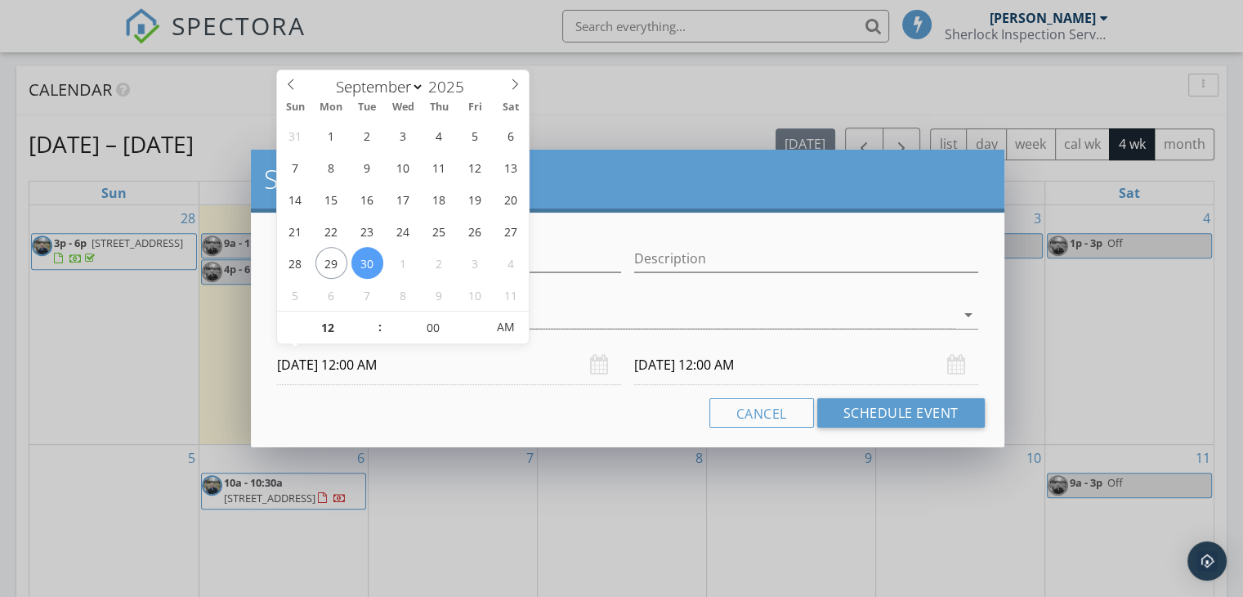
click at [368, 373] on input "[DATE] 12:00 AM" at bounding box center [449, 365] width 344 height 40
type input "01"
type input "[DATE] 1:00 AM"
click at [367, 320] on span at bounding box center [371, 319] width 11 height 16
type input "02"
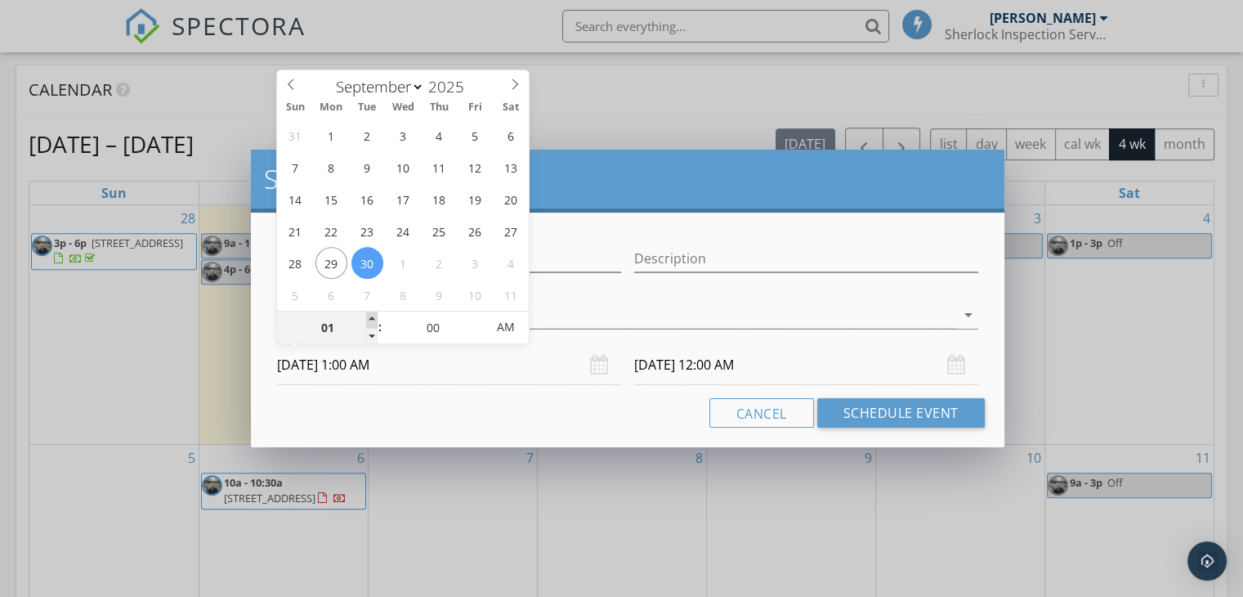
type input "[DATE] 2:00 AM"
click at [367, 320] on span at bounding box center [371, 319] width 11 height 16
type input "02"
type input "[DATE] 2:00 AM"
type input "03"
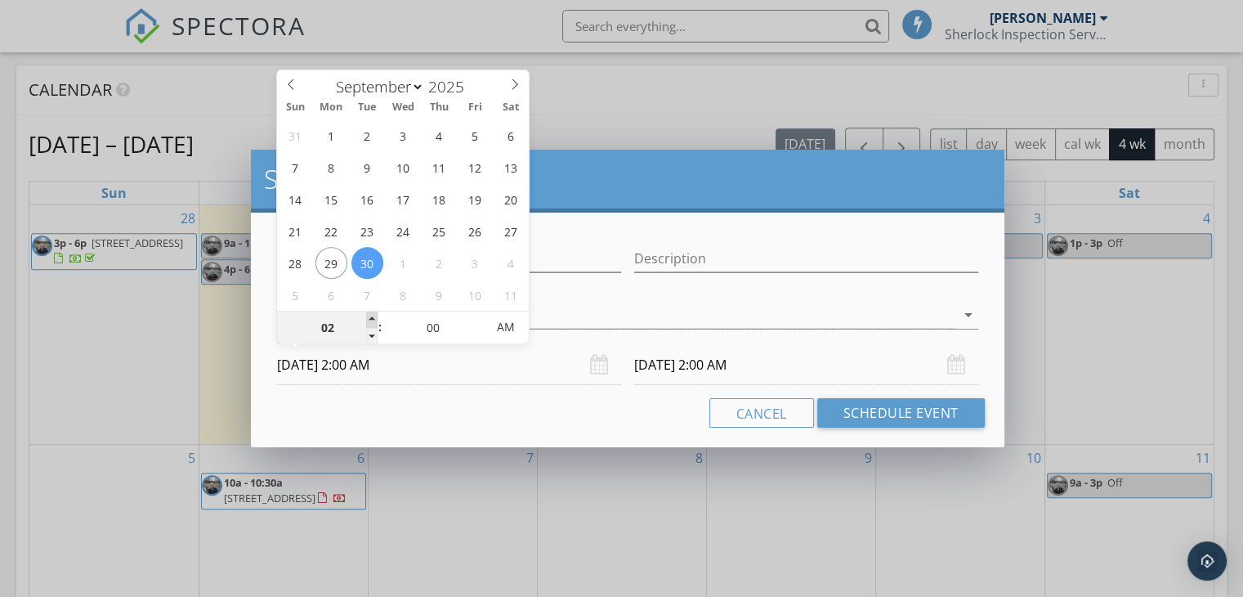
type input "09/30/2025 3:00 AM"
click at [367, 320] on span at bounding box center [371, 319] width 11 height 16
type input "03"
type input "10/01/2025 3:00 AM"
type input "09/30/2025 3:00 PM"
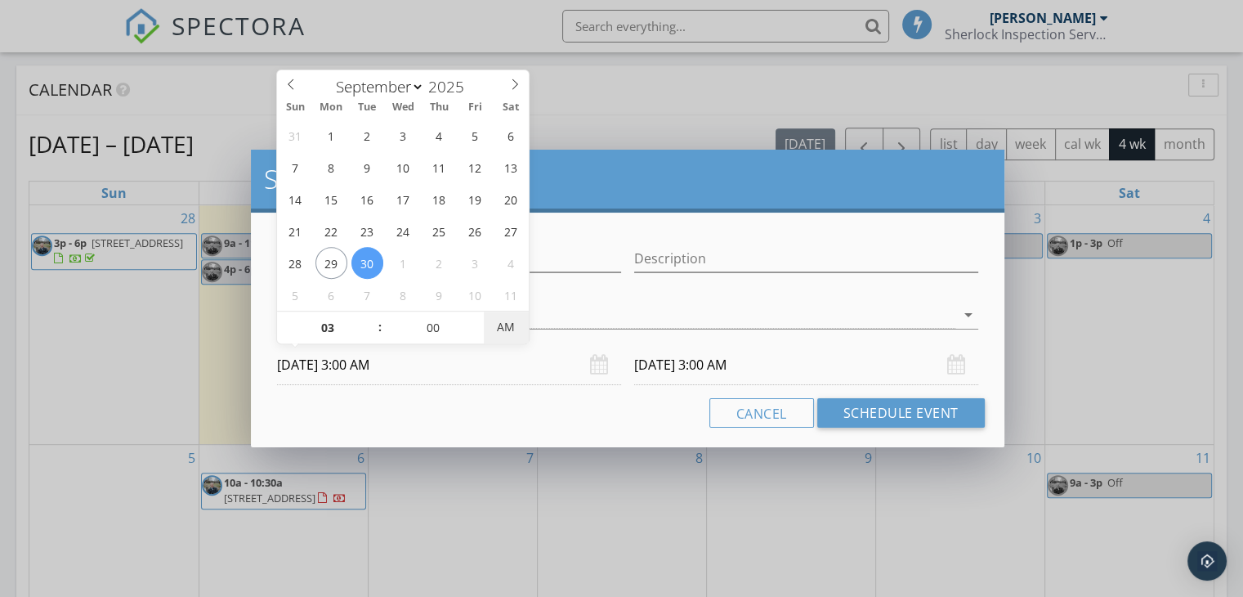
type input "10/01/2025 3:00 PM"
click at [496, 324] on span "PM" at bounding box center [506, 327] width 45 height 33
click at [689, 356] on input "10/01/2025 3:00 PM" at bounding box center [806, 365] width 344 height 40
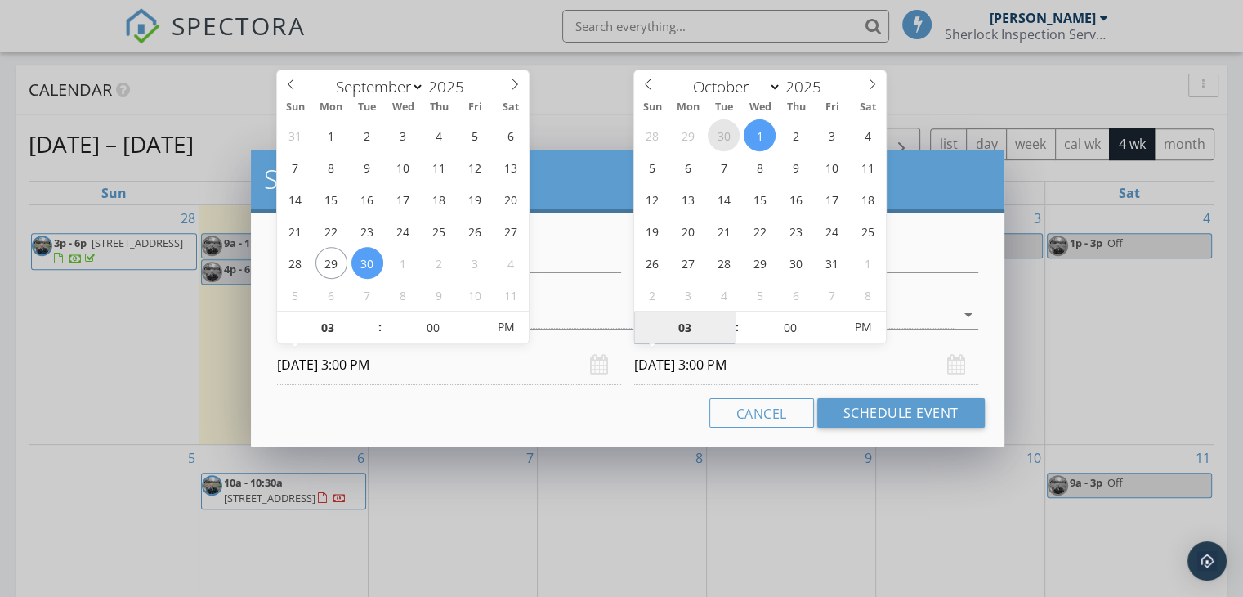
select select "8"
type input "09/30/2025 3:00 PM"
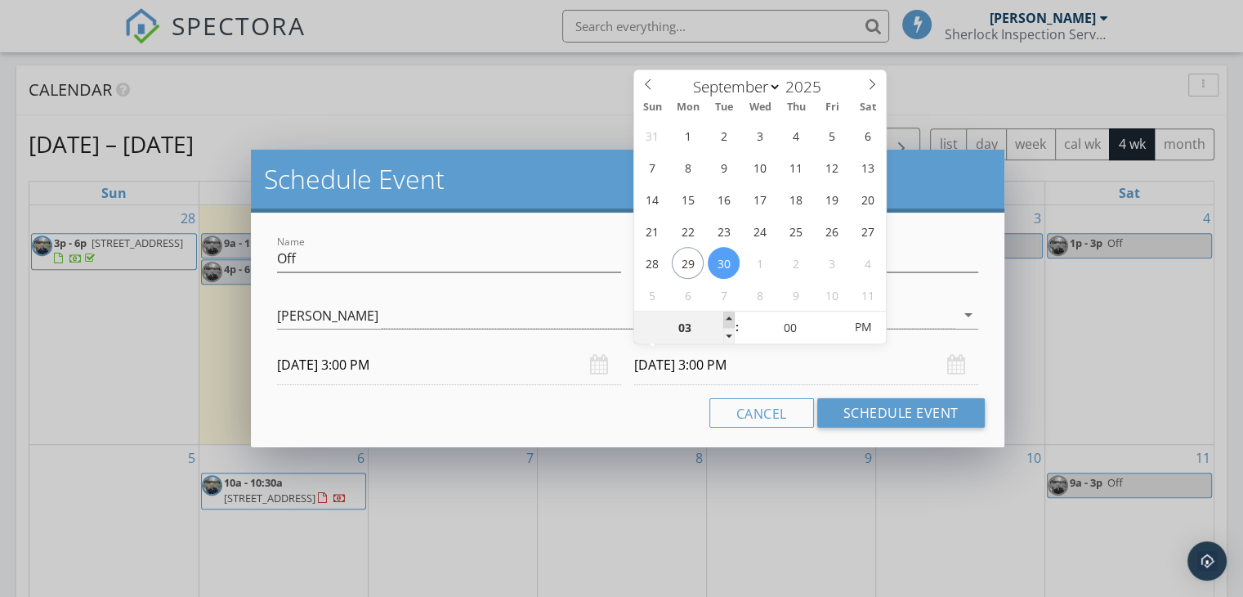
type input "04"
type input "09/30/2025 4:00 PM"
click at [730, 315] on span at bounding box center [728, 319] width 11 height 16
type input "05"
type input "09/30/2025 5:00 PM"
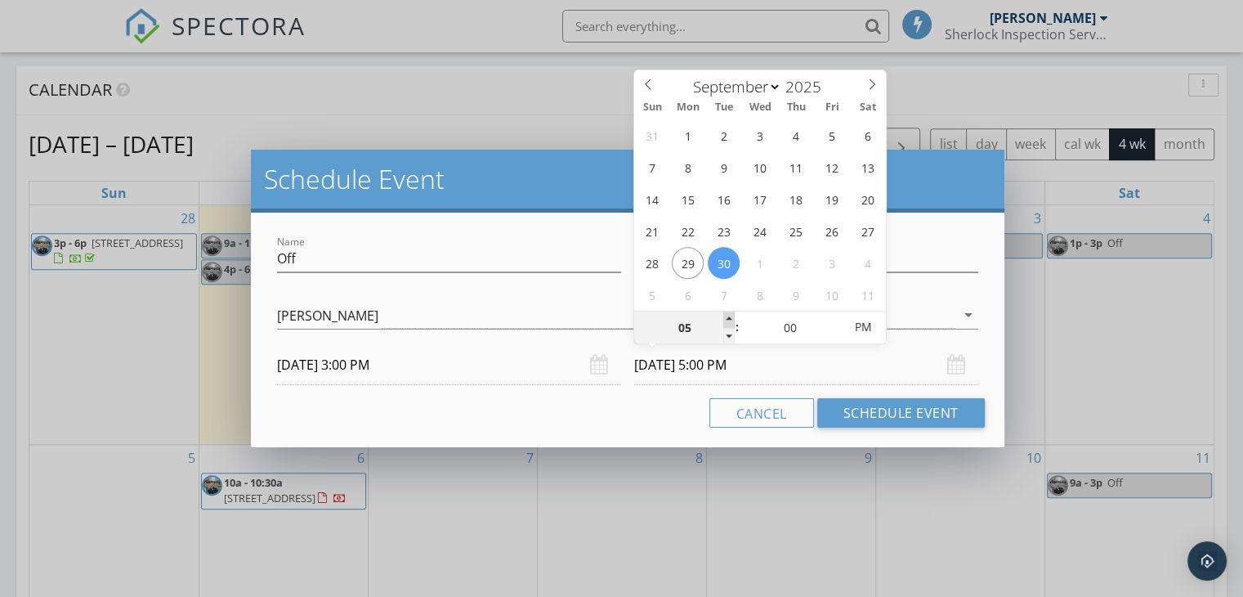
click at [730, 315] on span at bounding box center [728, 319] width 11 height 16
type input "06"
type input "09/30/2025 6:00 PM"
click at [730, 315] on span at bounding box center [728, 319] width 11 height 16
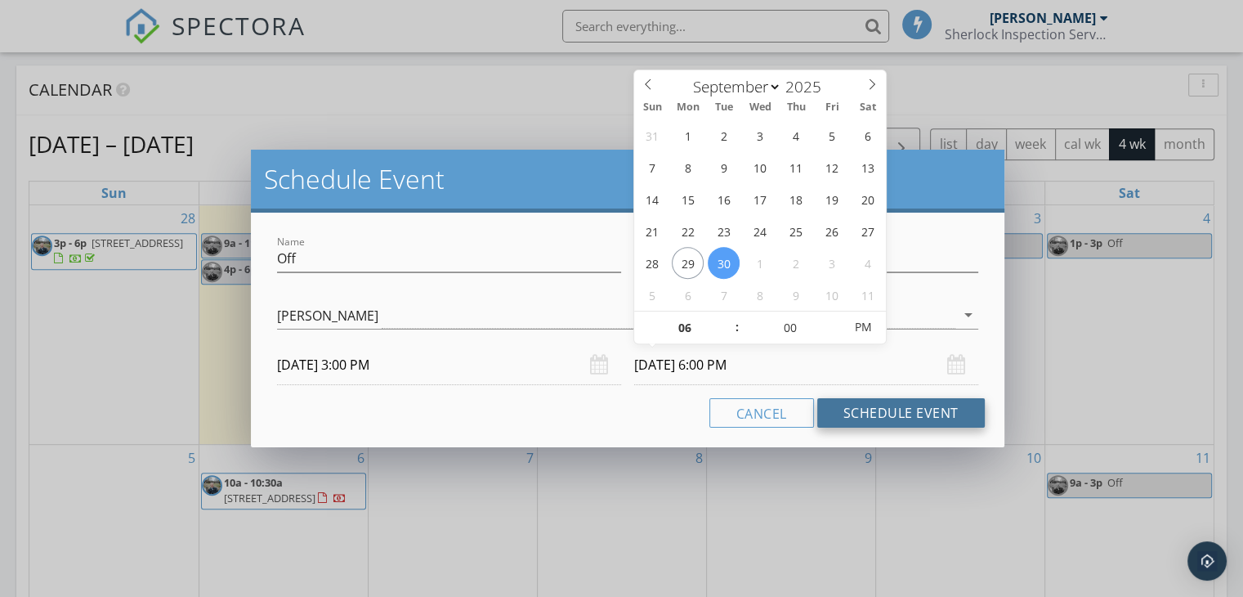
click at [890, 414] on button "Schedule Event" at bounding box center [901, 412] width 168 height 29
